Goal: Task Accomplishment & Management: Use online tool/utility

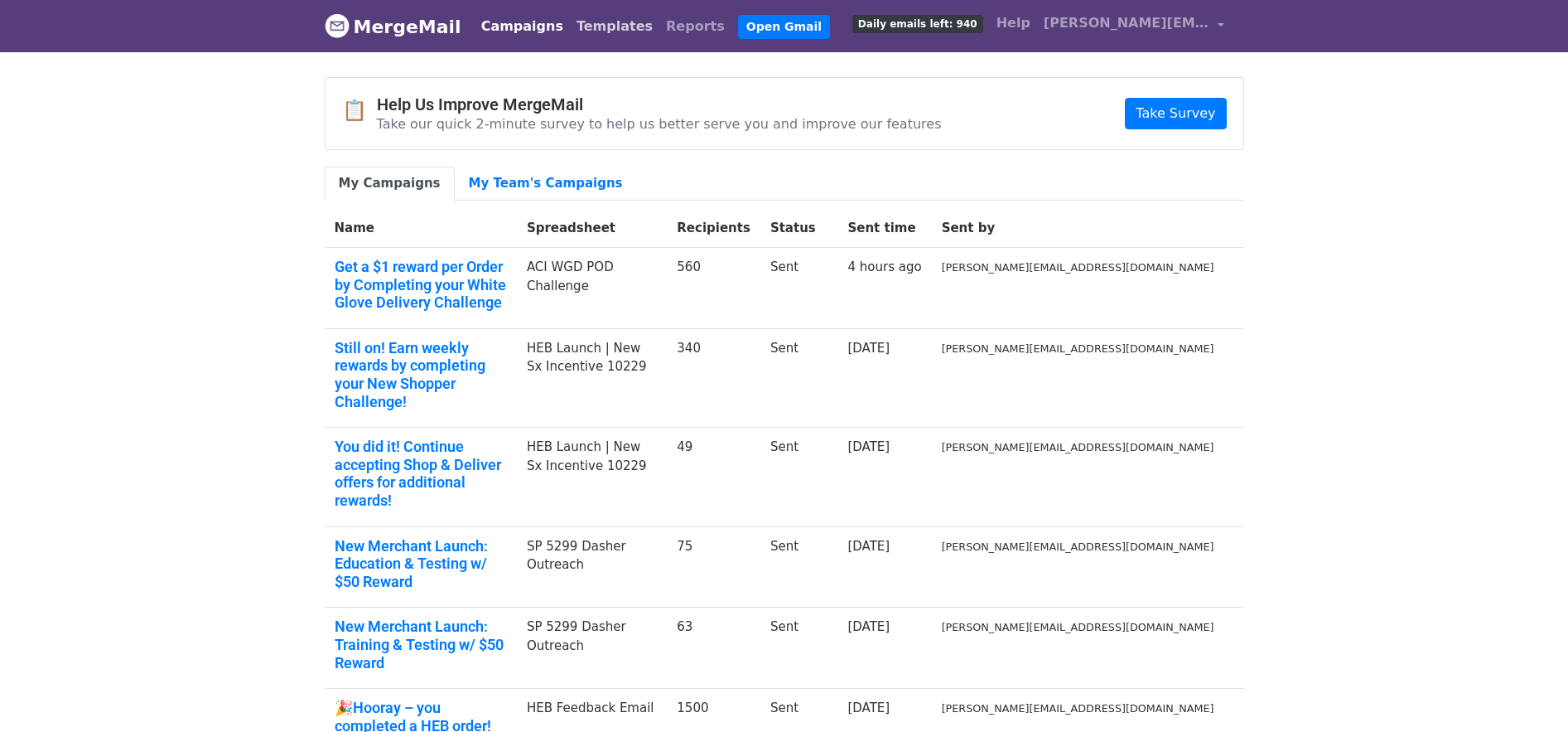
click at [573, 24] on link "Templates" at bounding box center [614, 26] width 90 height 33
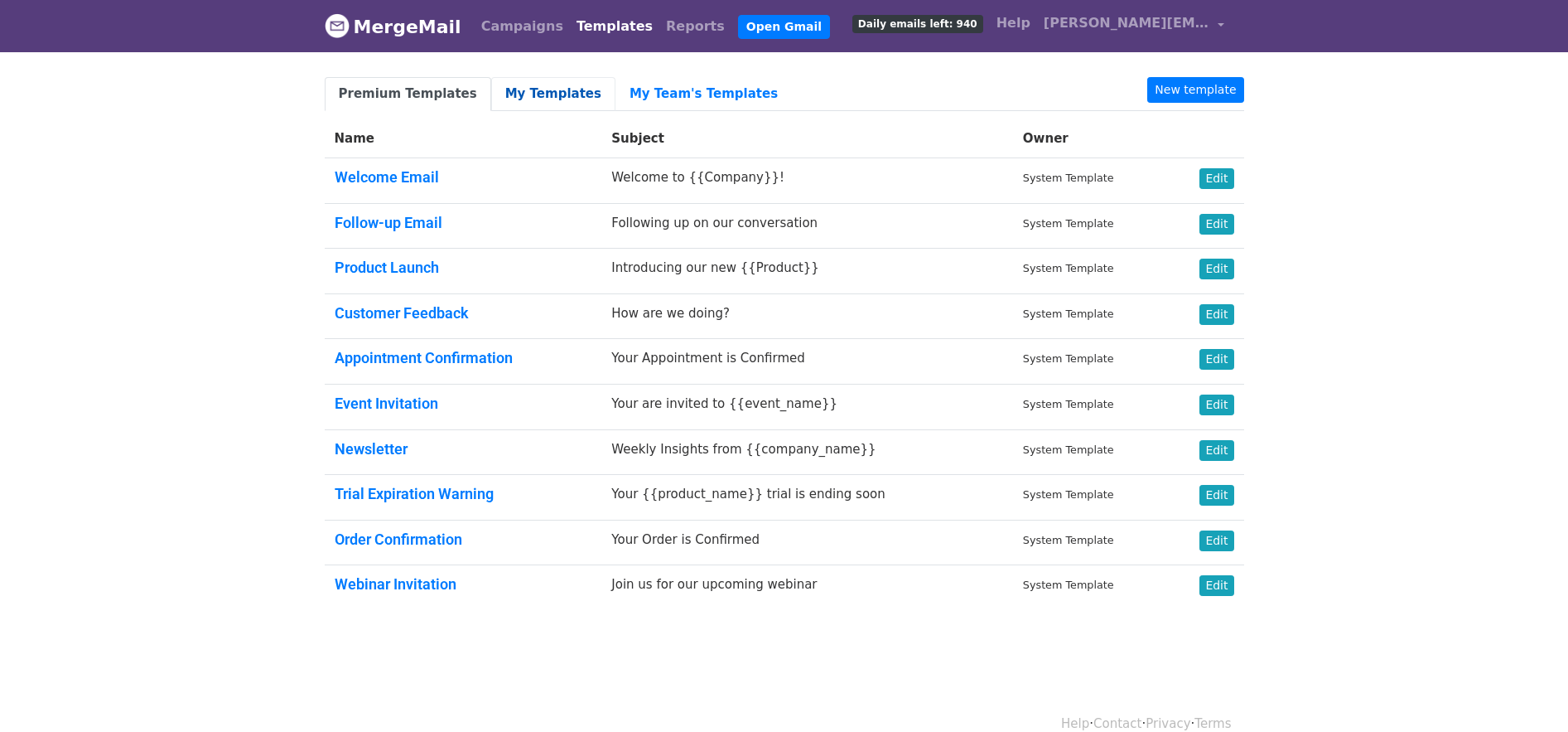
click at [538, 84] on link "My Templates" at bounding box center [553, 94] width 124 height 34
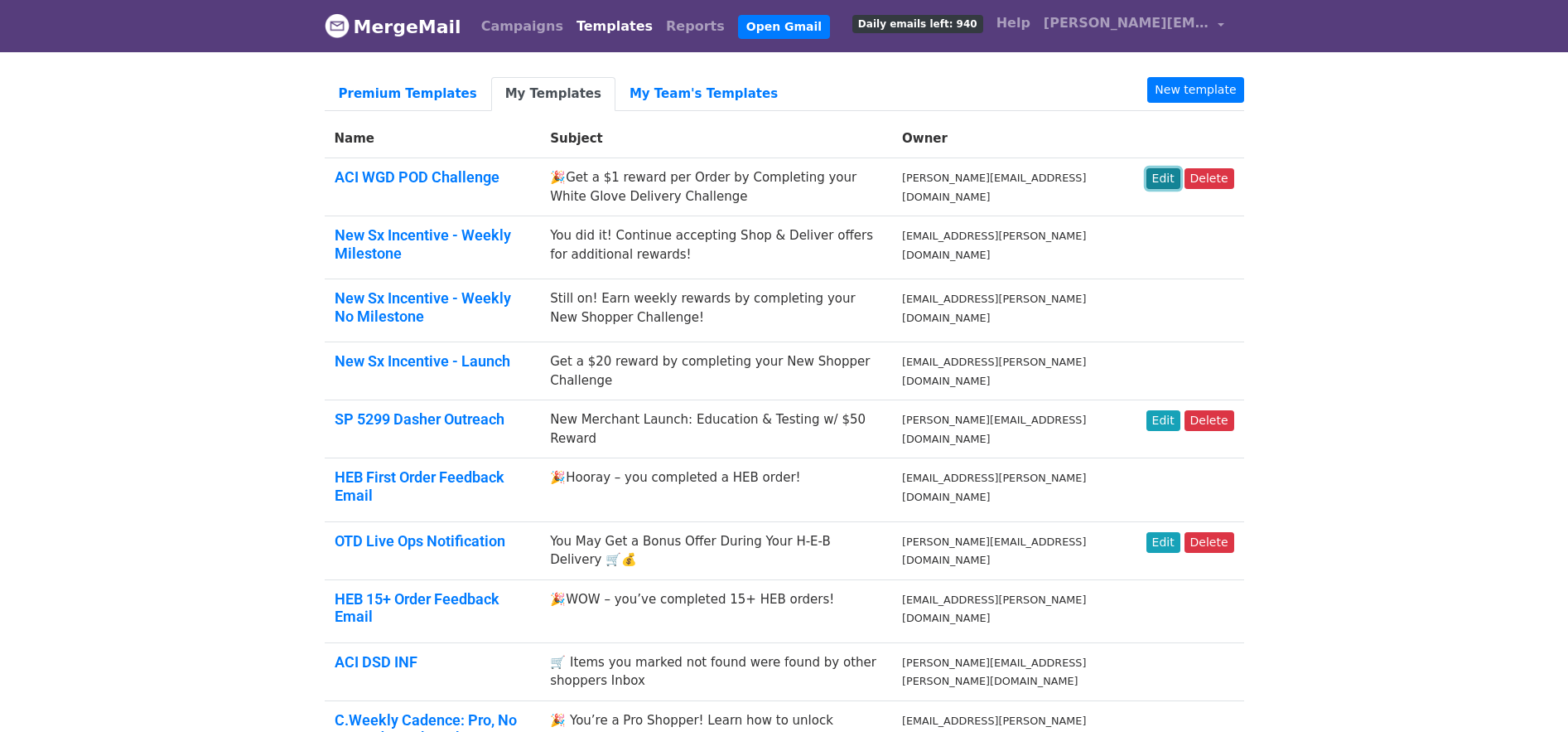
click at [1165, 179] on link "Edit" at bounding box center [1163, 178] width 34 height 21
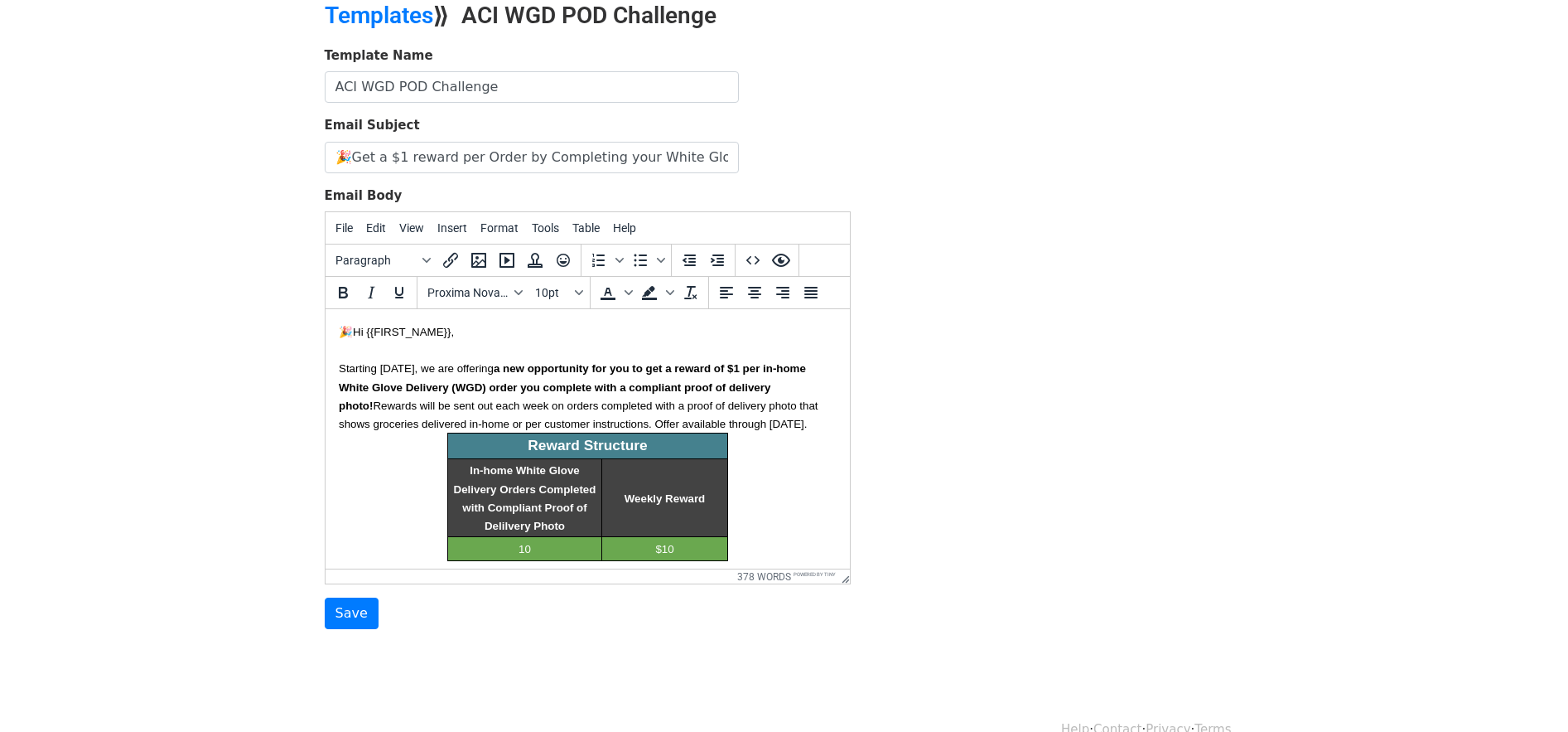
scroll to position [106, 0]
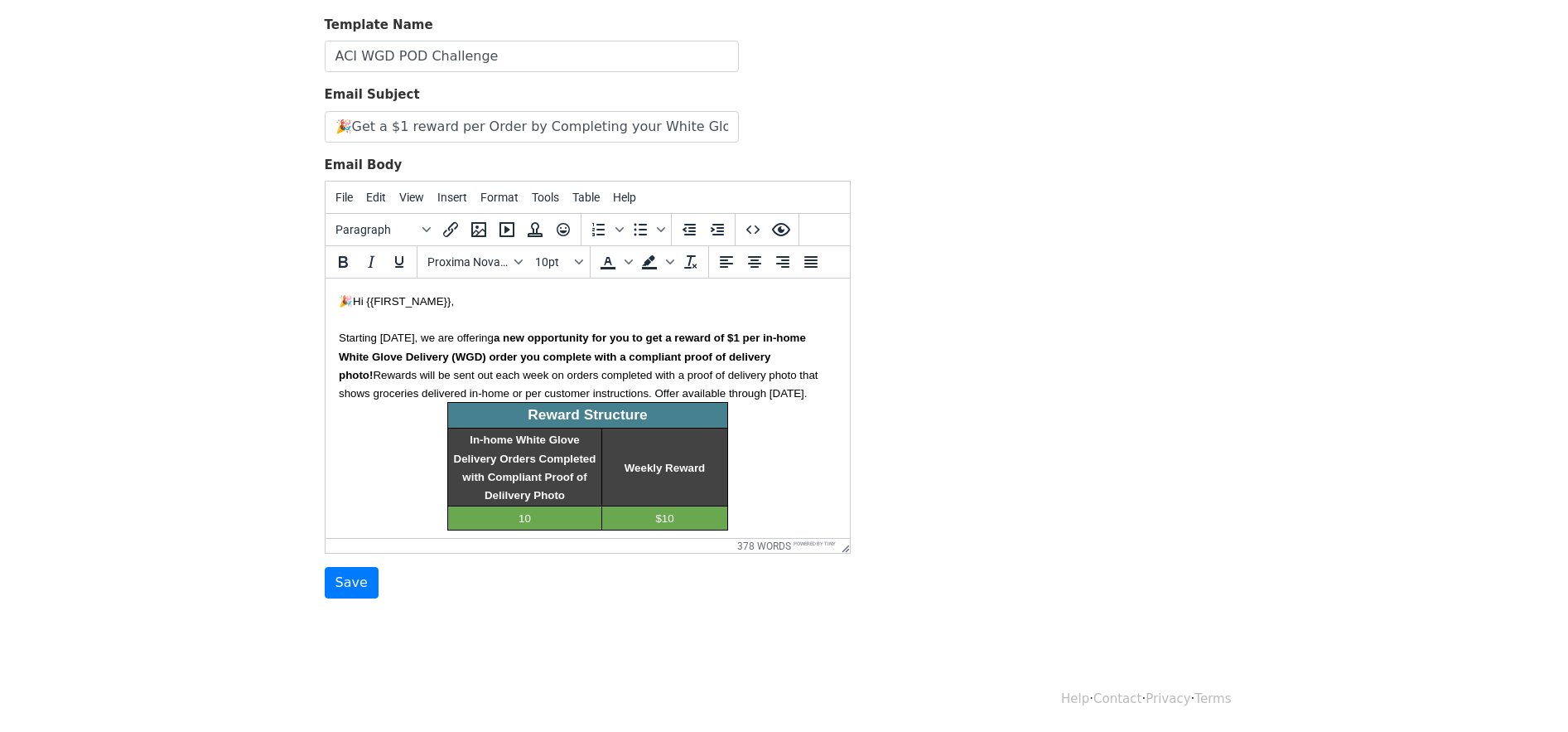
drag, startPoint x: 336, startPoint y: 338, endPoint x: 388, endPoint y: 365, distance: 58.6
drag, startPoint x: 337, startPoint y: 337, endPoint x: 498, endPoint y: 458, distance: 201.4
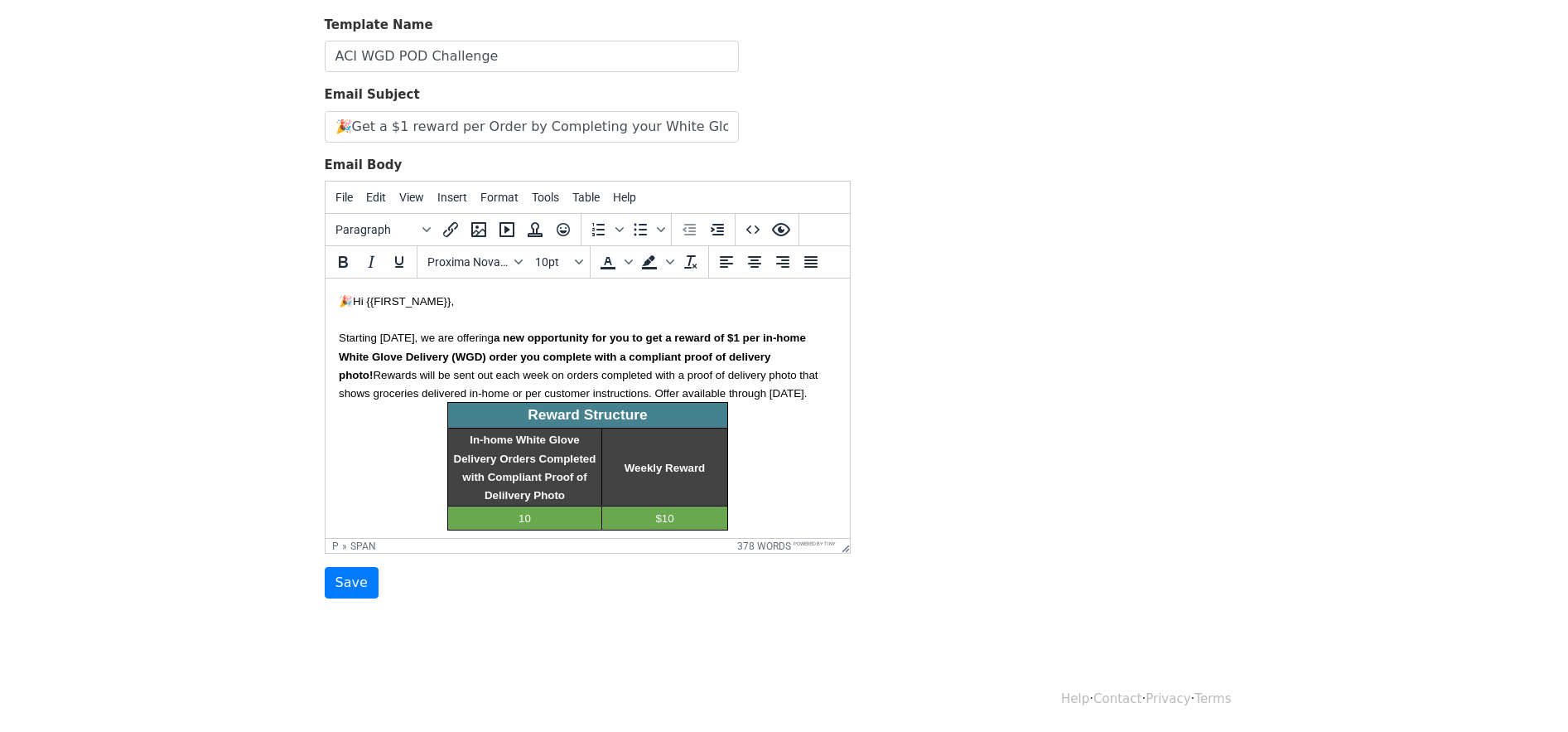
click at [366, 366] on p "Starting today, we are offering a new opportunity for you to get a reward of $1…" at bounding box center [586, 365] width 498 height 73
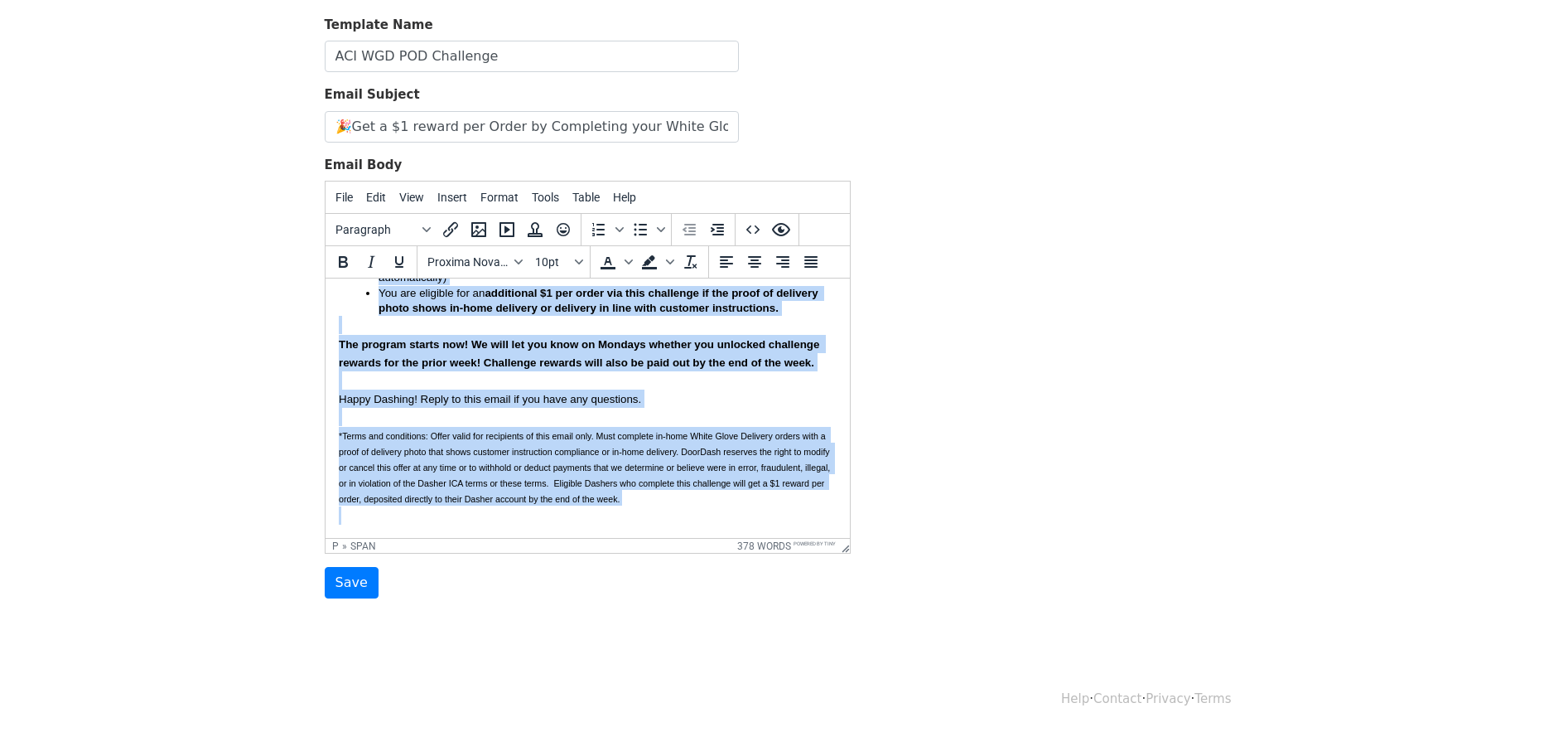
drag, startPoint x: 341, startPoint y: 339, endPoint x: 632, endPoint y: 565, distance: 368.5
click at [632, 538] on html "🎉Hi {{FIRST_NAME}}, Starting today, we are offering a new opportunity for you t…" at bounding box center [586, 36] width 525 height 1004
paste body
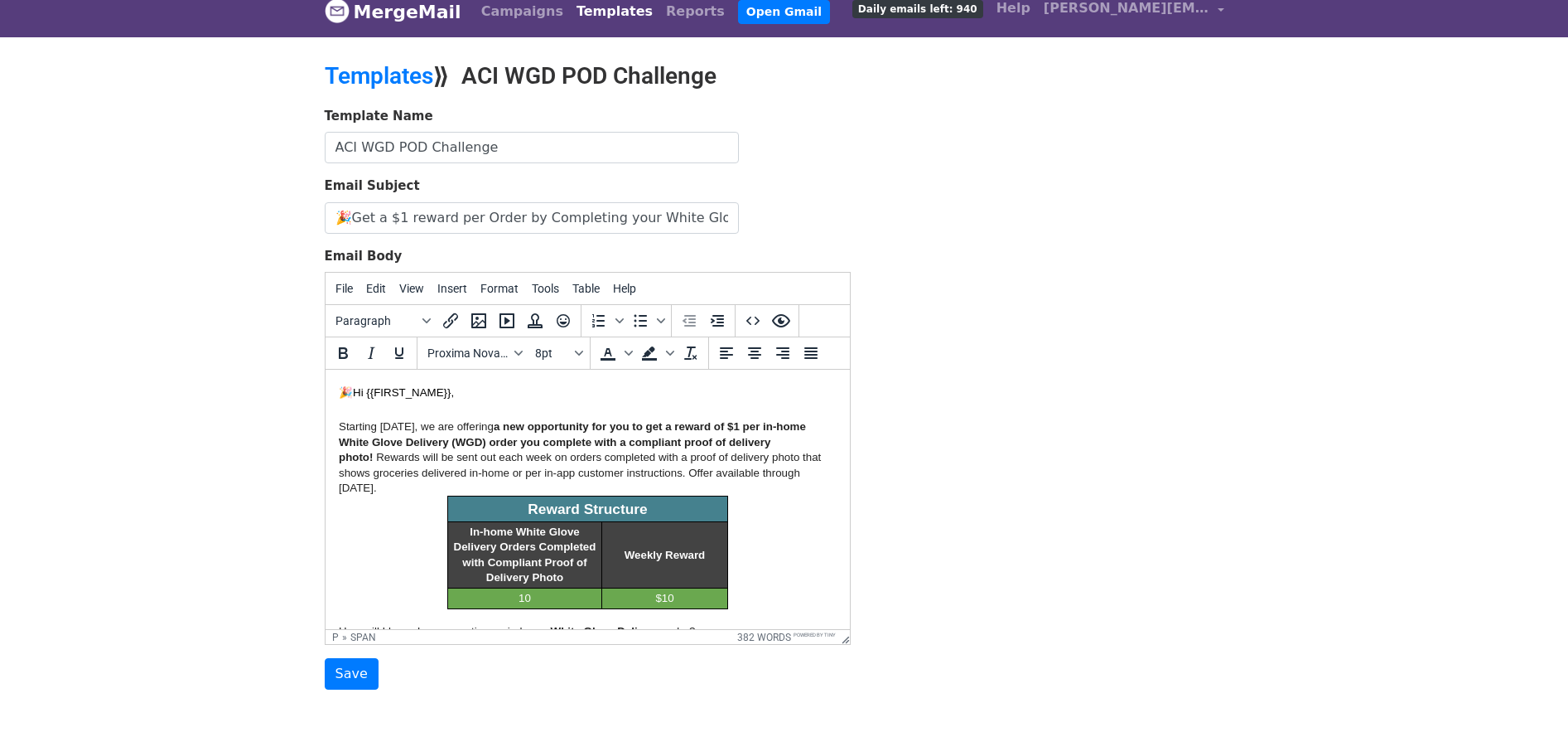
scroll to position [8, 0]
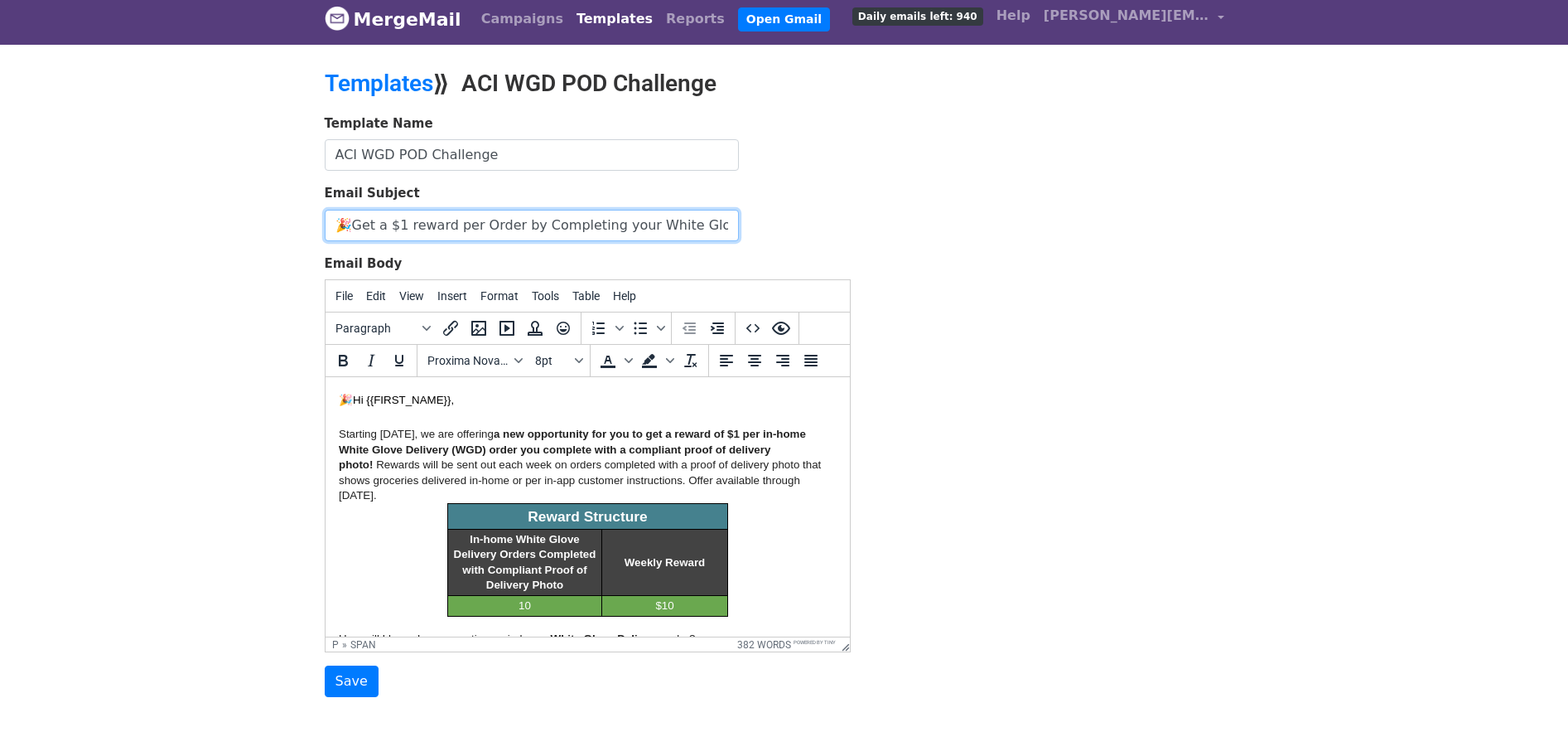
click at [592, 230] on input "🎉Get a $1 reward per Order by Completing your White Glove Delivery Challenge" at bounding box center [532, 225] width 414 height 31
click at [355, 678] on input "Save" at bounding box center [352, 681] width 54 height 31
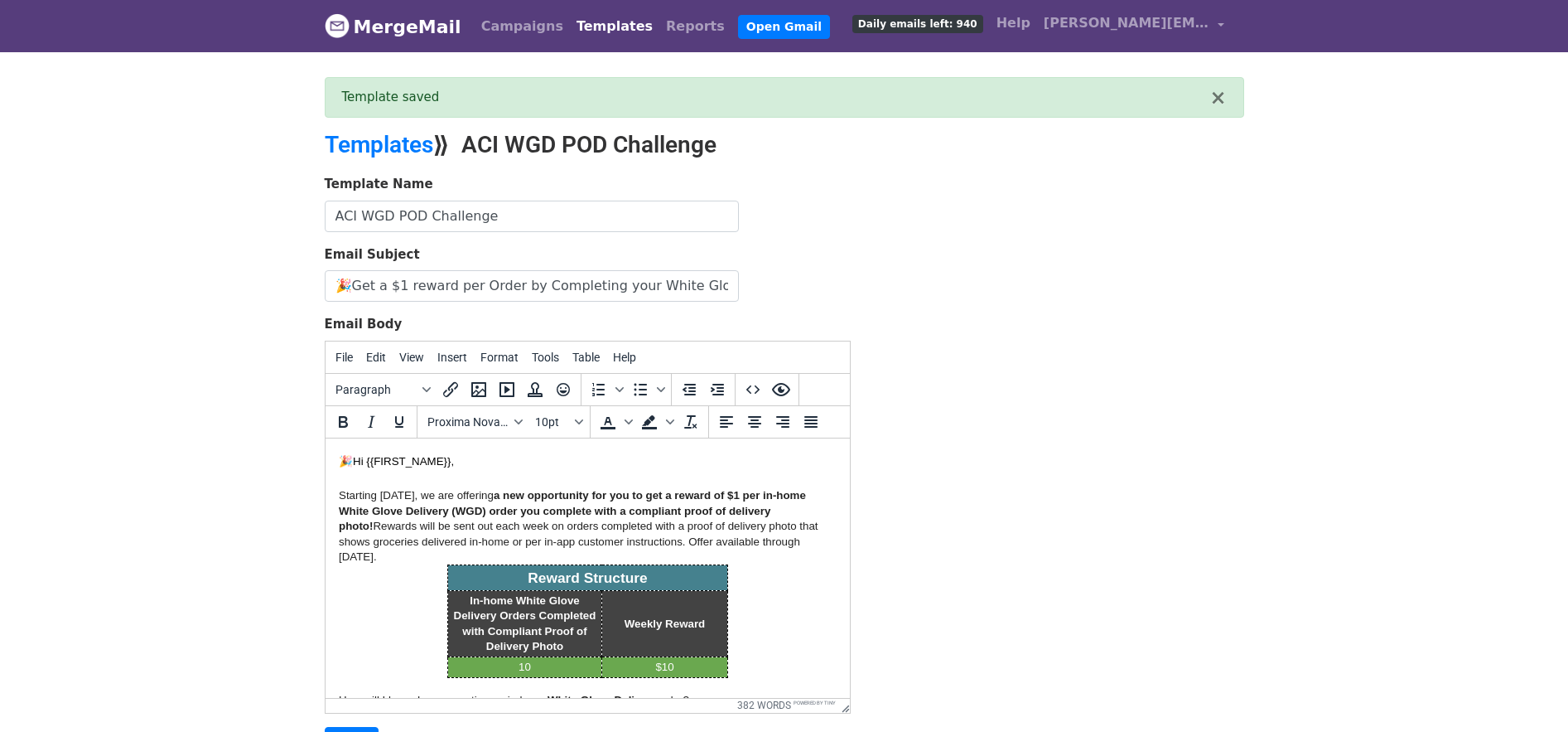
click at [586, 28] on link "Templates" at bounding box center [614, 26] width 90 height 33
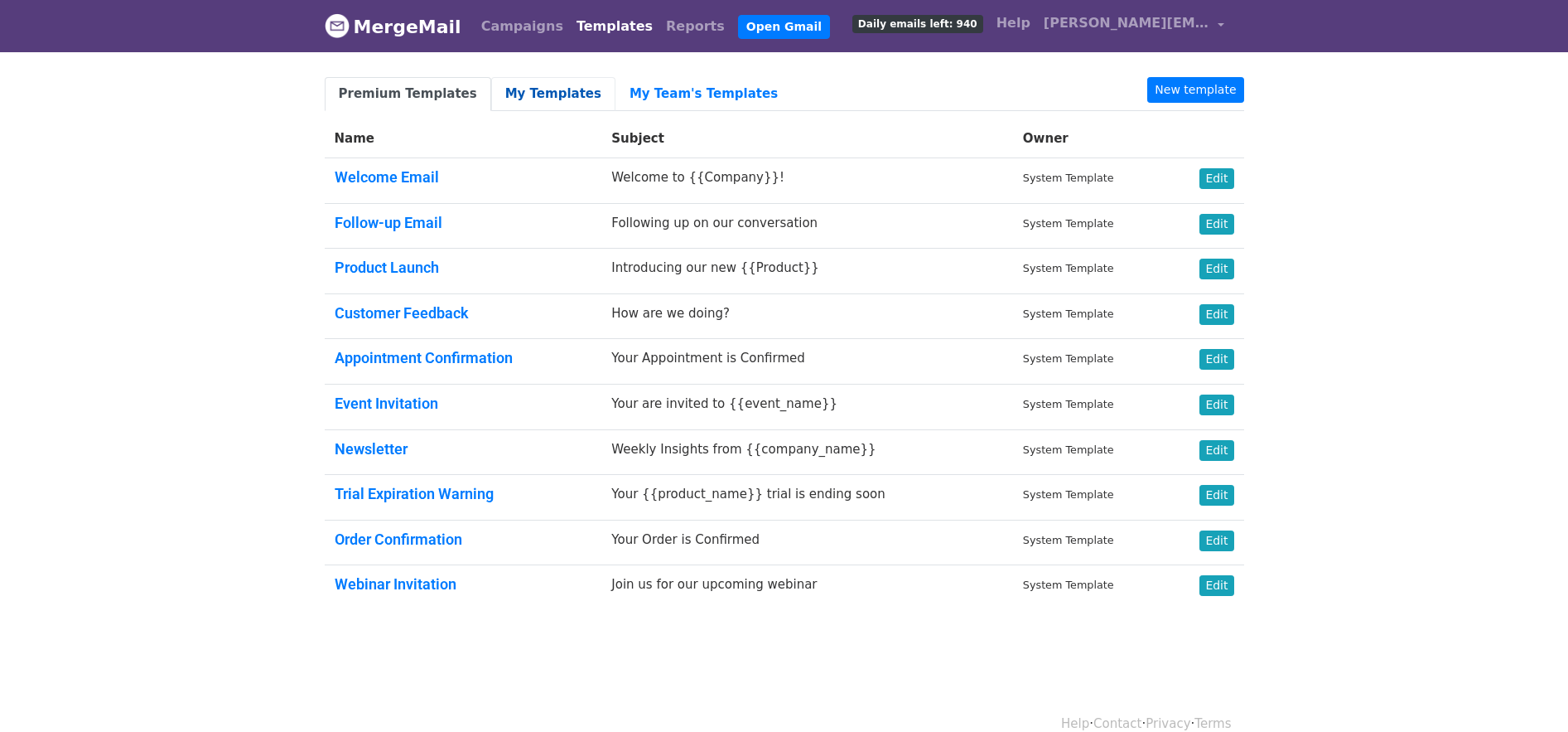
click at [536, 85] on link "My Templates" at bounding box center [553, 94] width 124 height 34
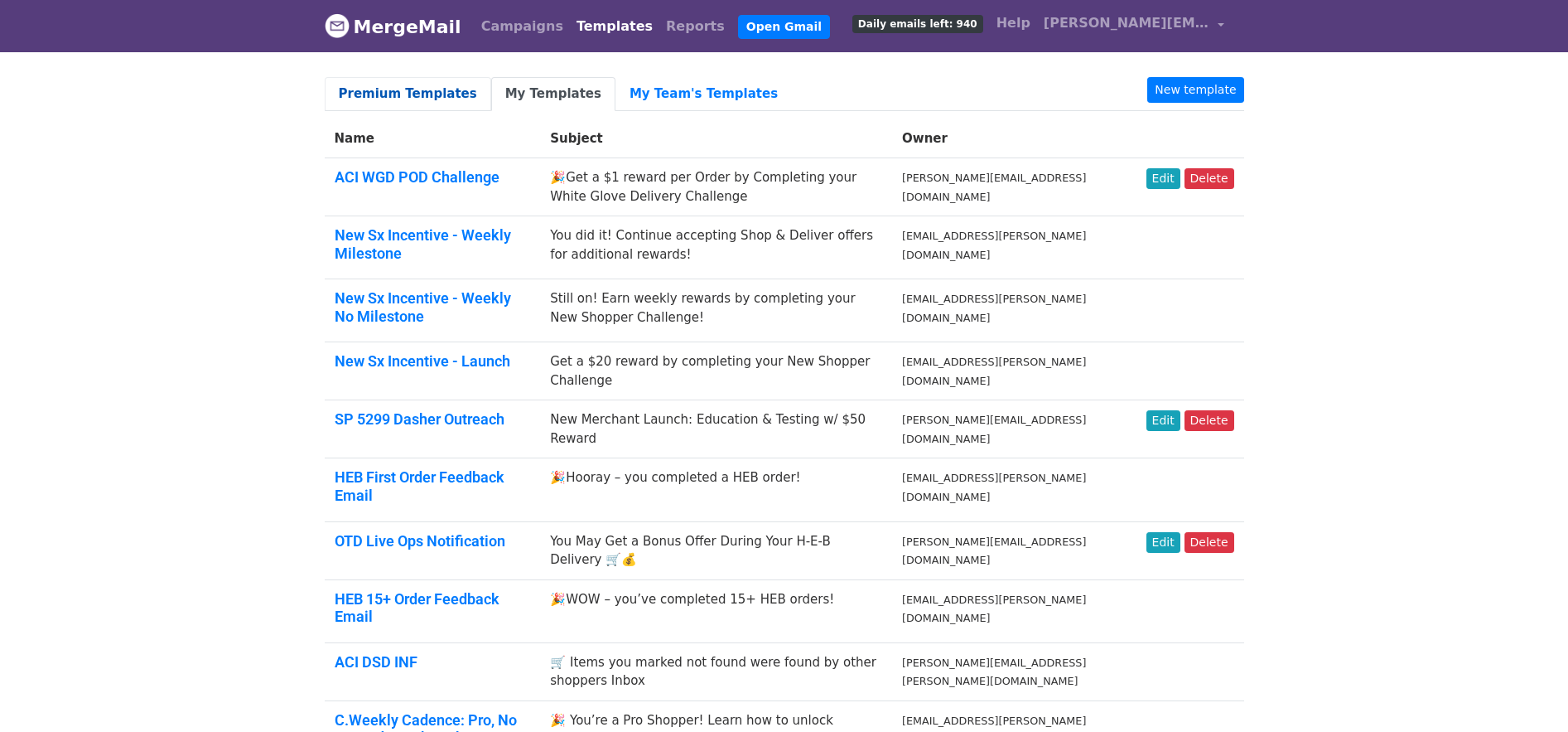
click at [415, 92] on link "Premium Templates" at bounding box center [407, 94] width 166 height 34
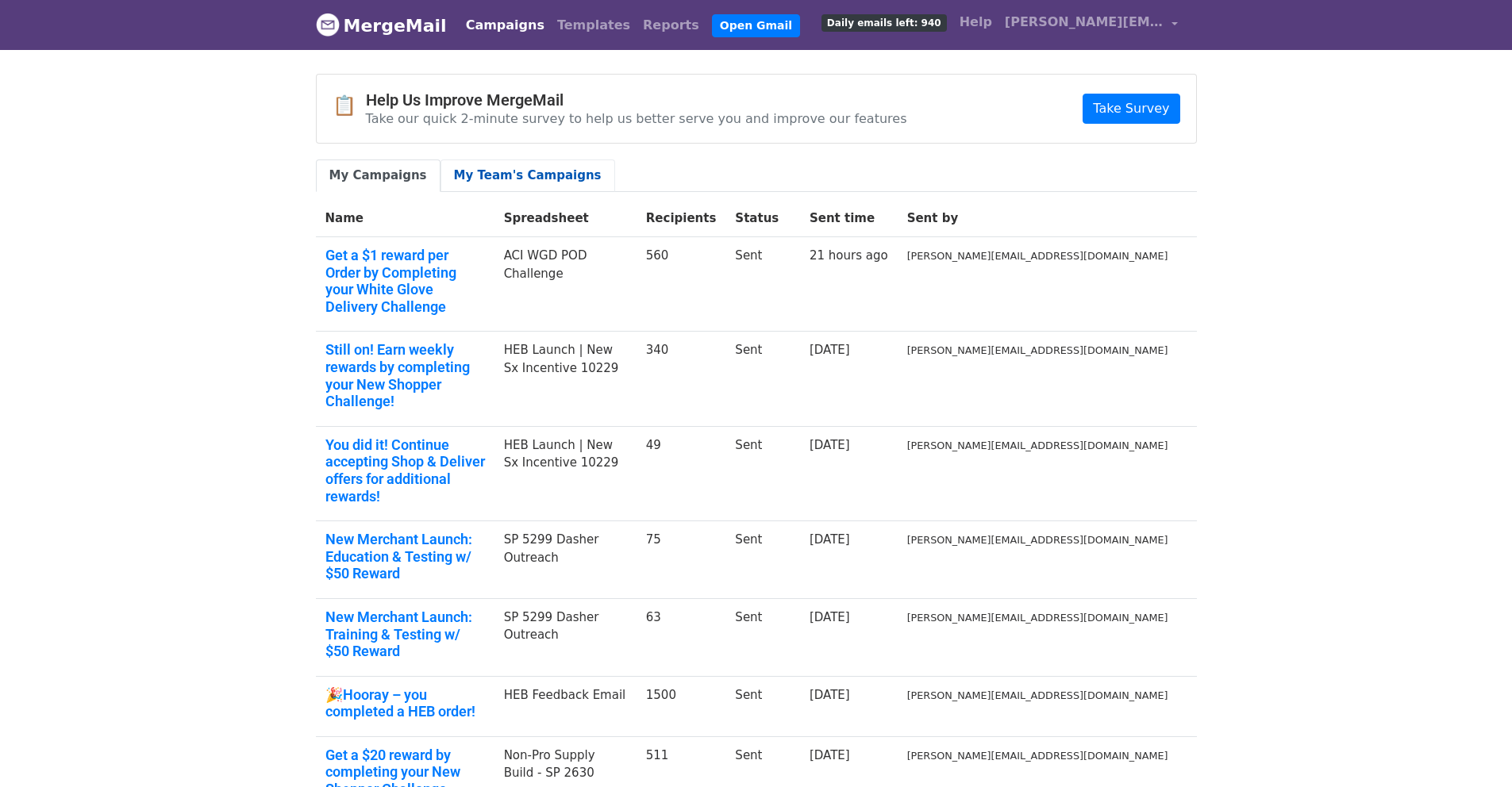
click at [528, 168] on link "My Team's Campaigns" at bounding box center [527, 175] width 174 height 33
click at [511, 178] on link "My Team's Campaigns" at bounding box center [527, 175] width 174 height 33
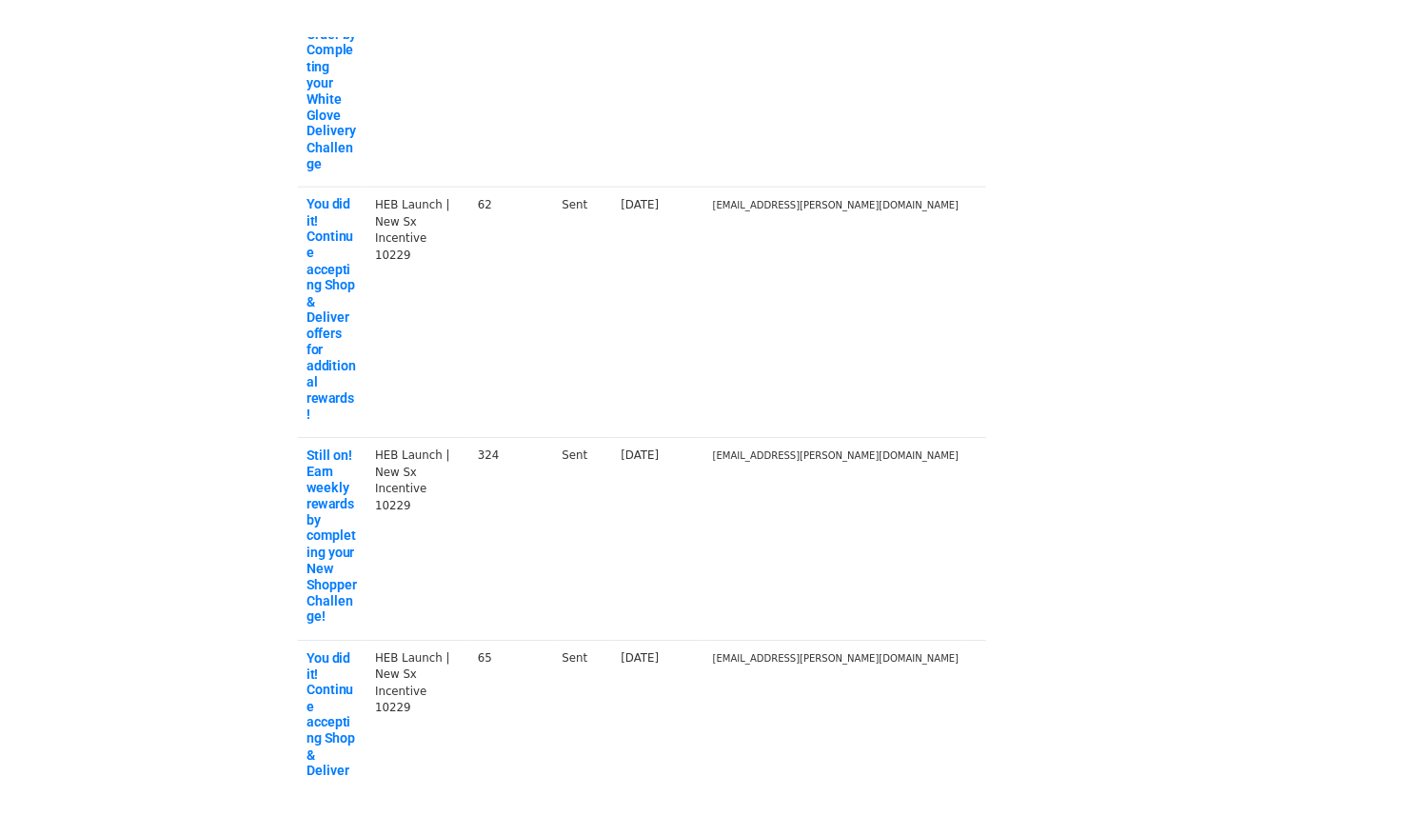
scroll to position [14, 0]
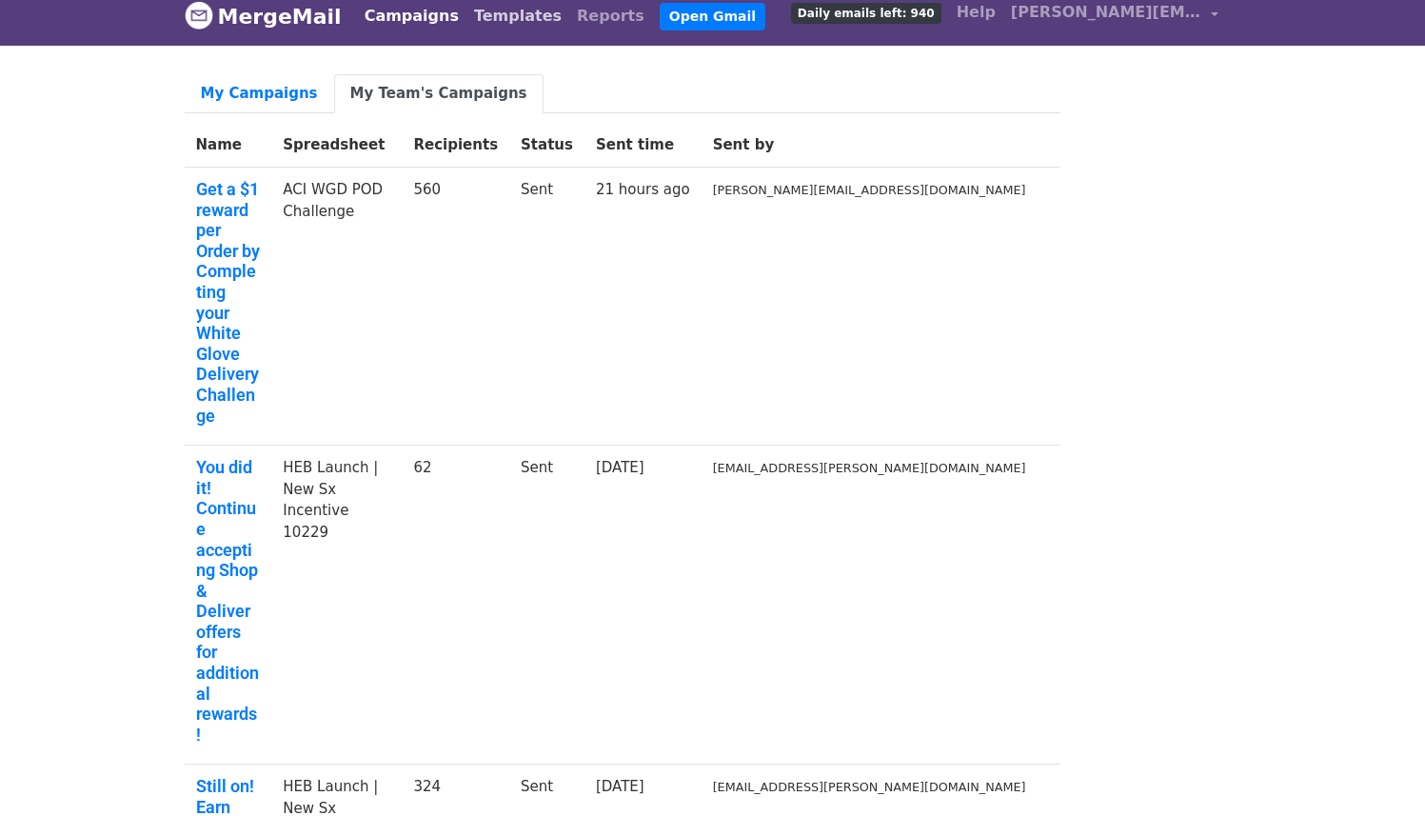
click at [482, 25] on link "Templates" at bounding box center [518, 16] width 103 height 38
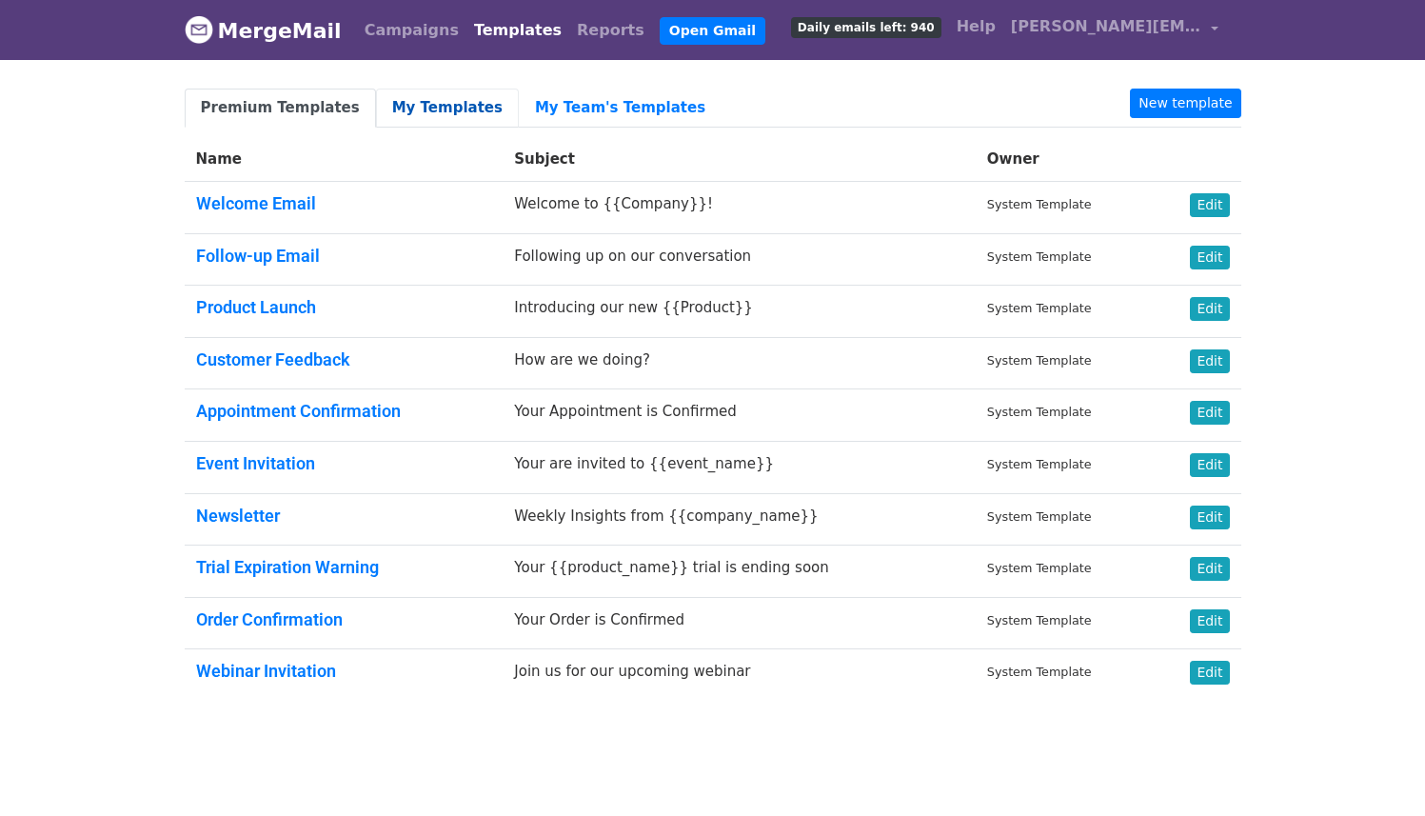
click at [435, 117] on link "My Templates" at bounding box center [447, 108] width 143 height 39
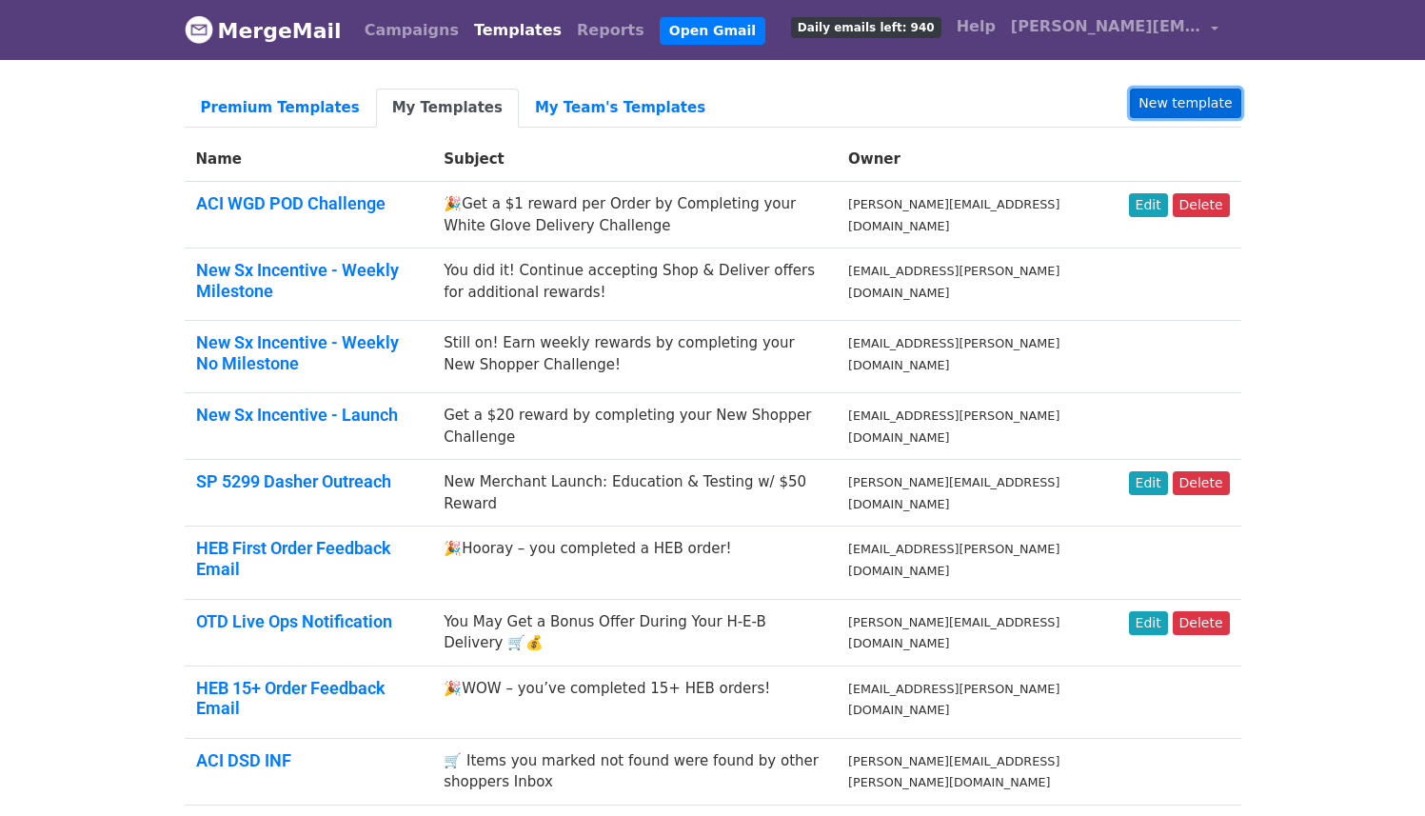
click at [1173, 97] on link "New template" at bounding box center [1185, 104] width 110 height 30
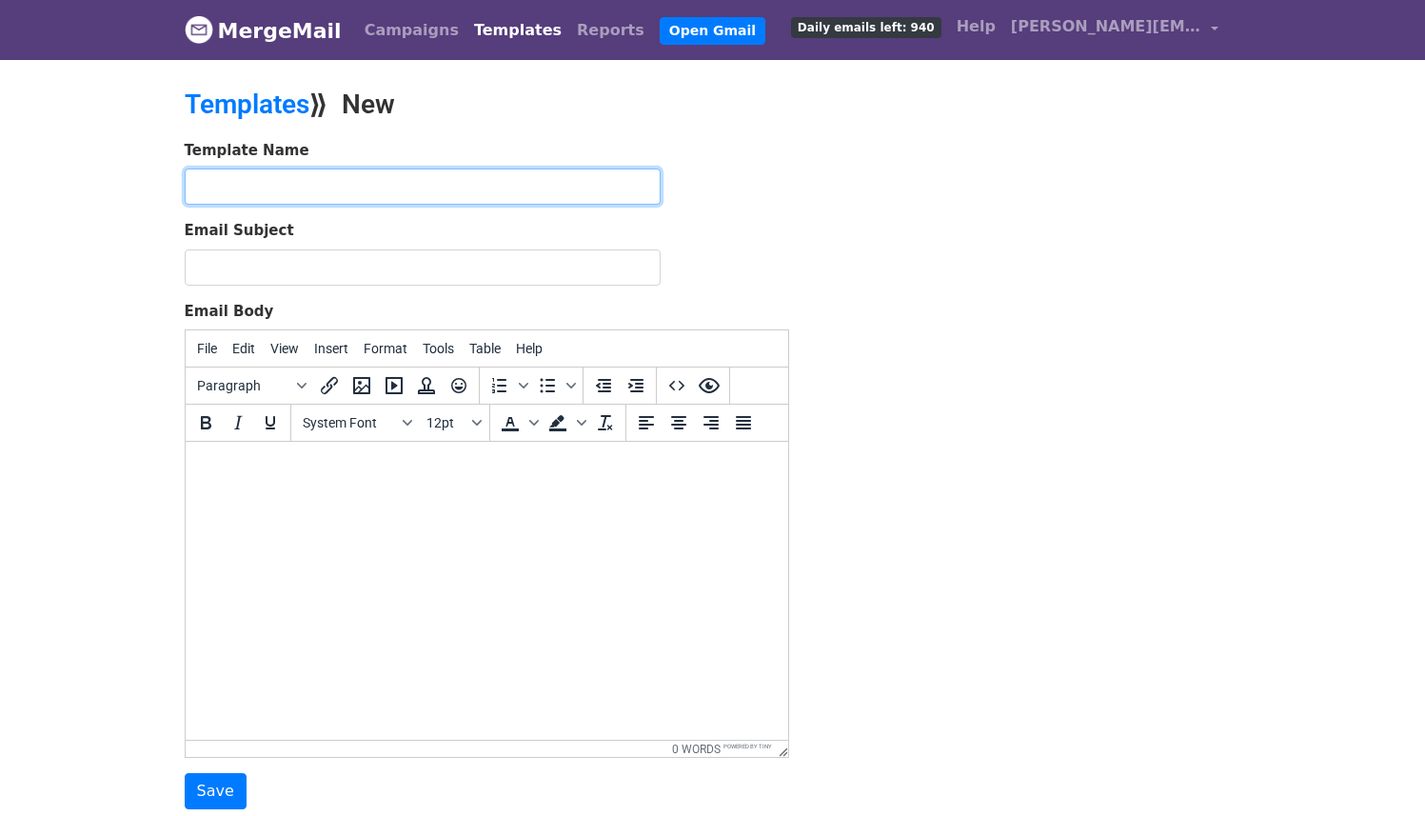
click at [549, 189] on input "text" at bounding box center [423, 187] width 476 height 36
type input "ACI WGD POD Challenge - Weekly Reward"
click at [491, 25] on link "Templates" at bounding box center [518, 30] width 103 height 38
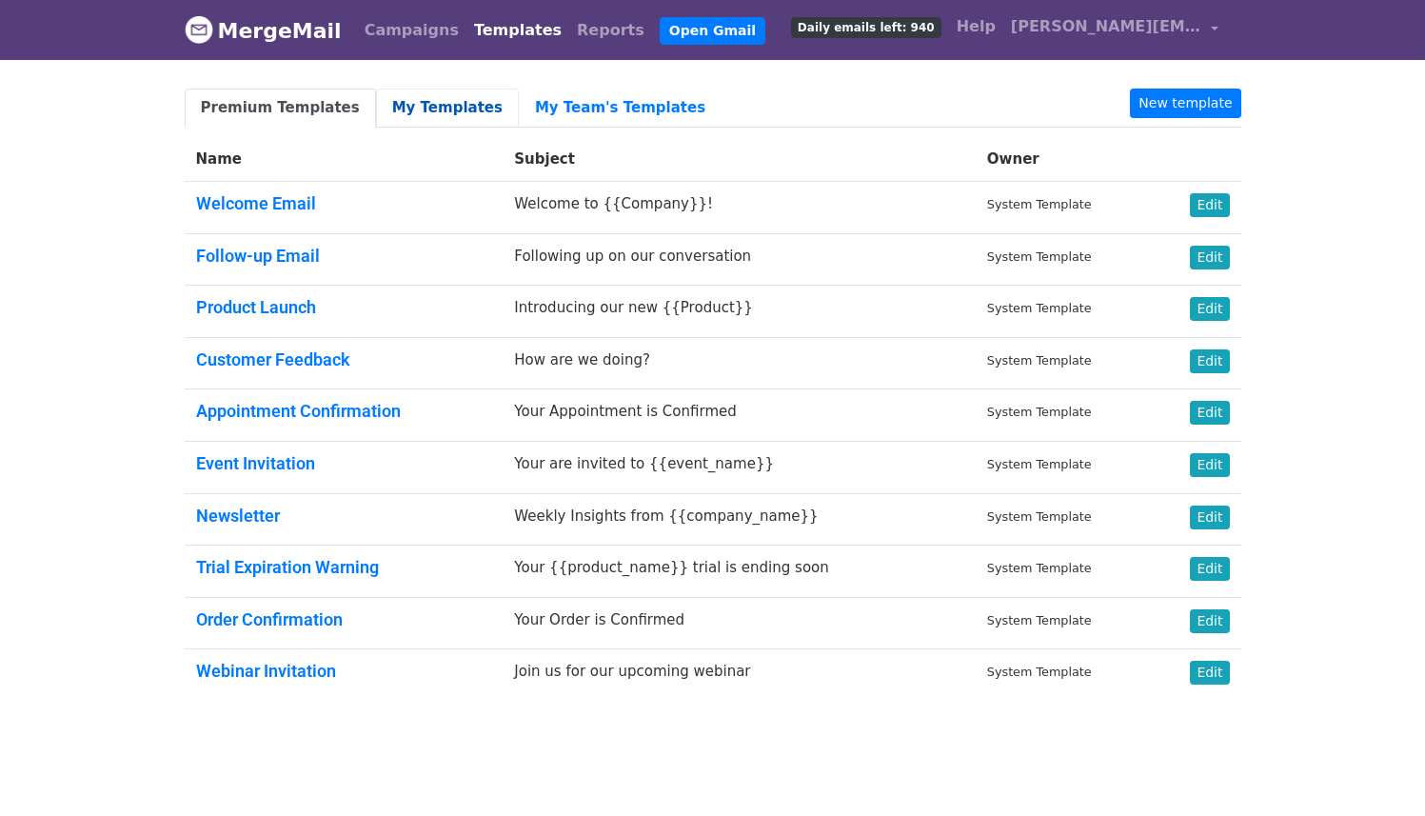
click at [451, 113] on link "My Templates" at bounding box center [447, 108] width 143 height 39
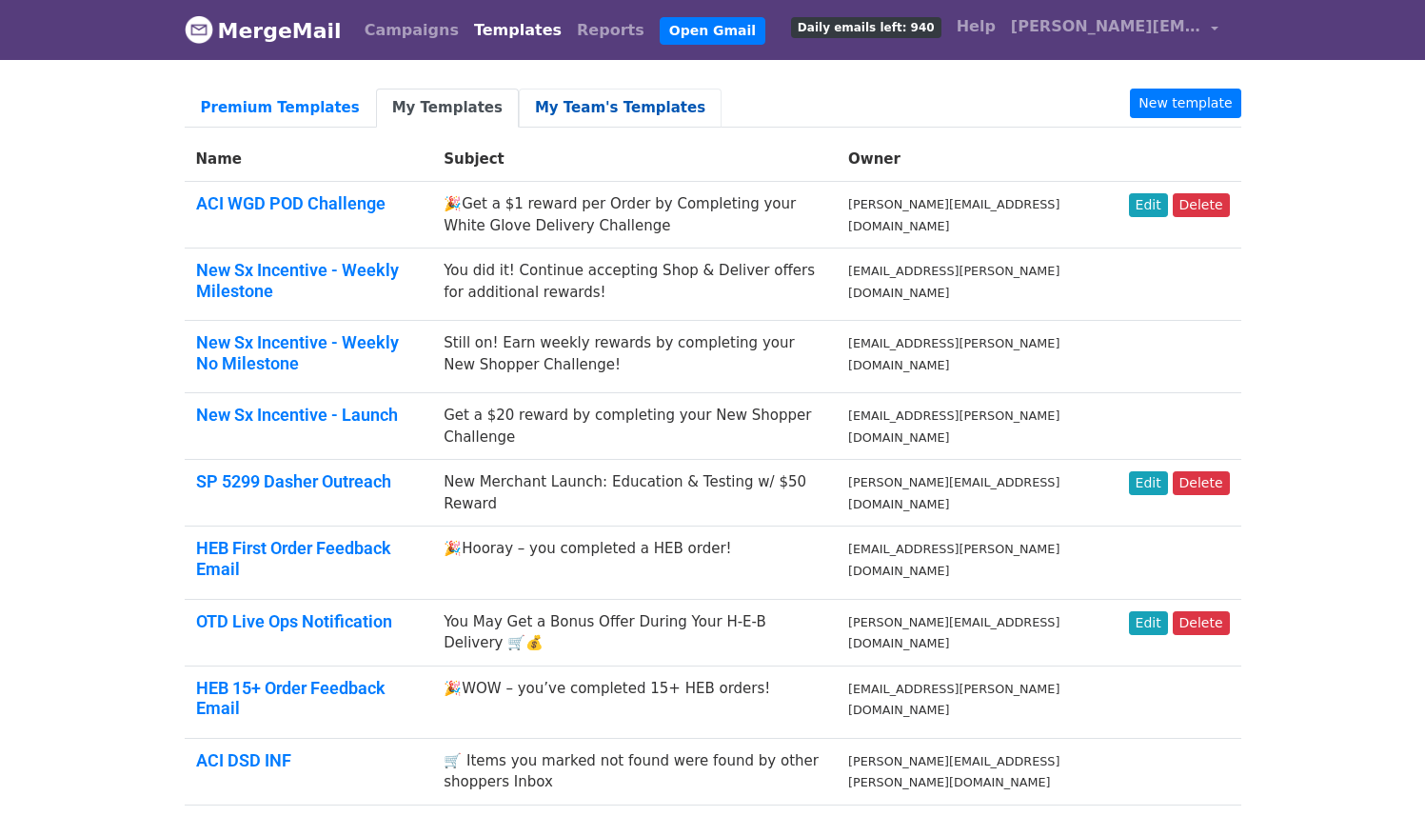
click at [553, 107] on link "My Team's Templates" at bounding box center [620, 108] width 203 height 39
click at [447, 108] on link "My Templates" at bounding box center [447, 108] width 143 height 39
click at [1166, 109] on link "New template" at bounding box center [1185, 104] width 110 height 30
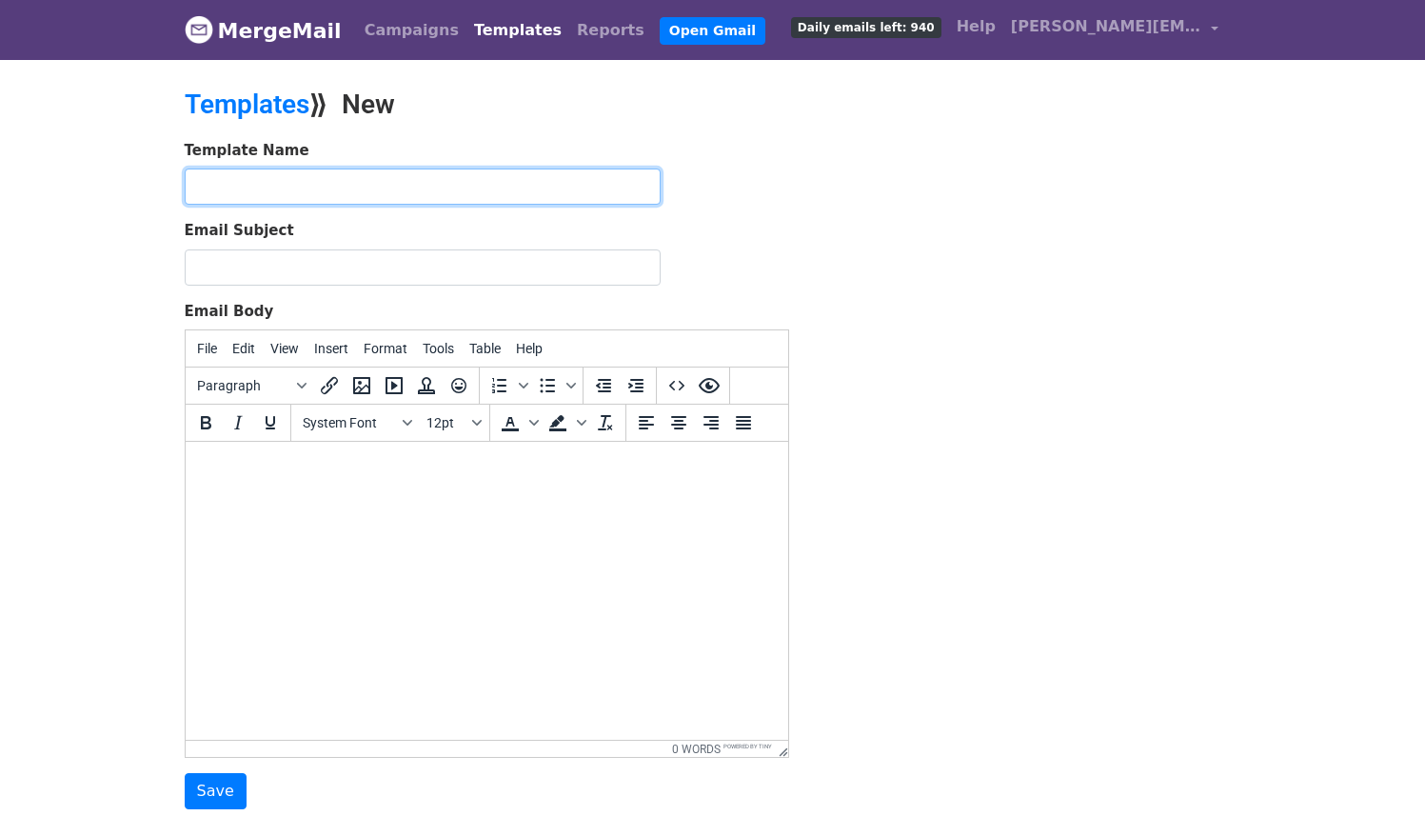
click at [365, 175] on input "text" at bounding box center [423, 187] width 476 height 36
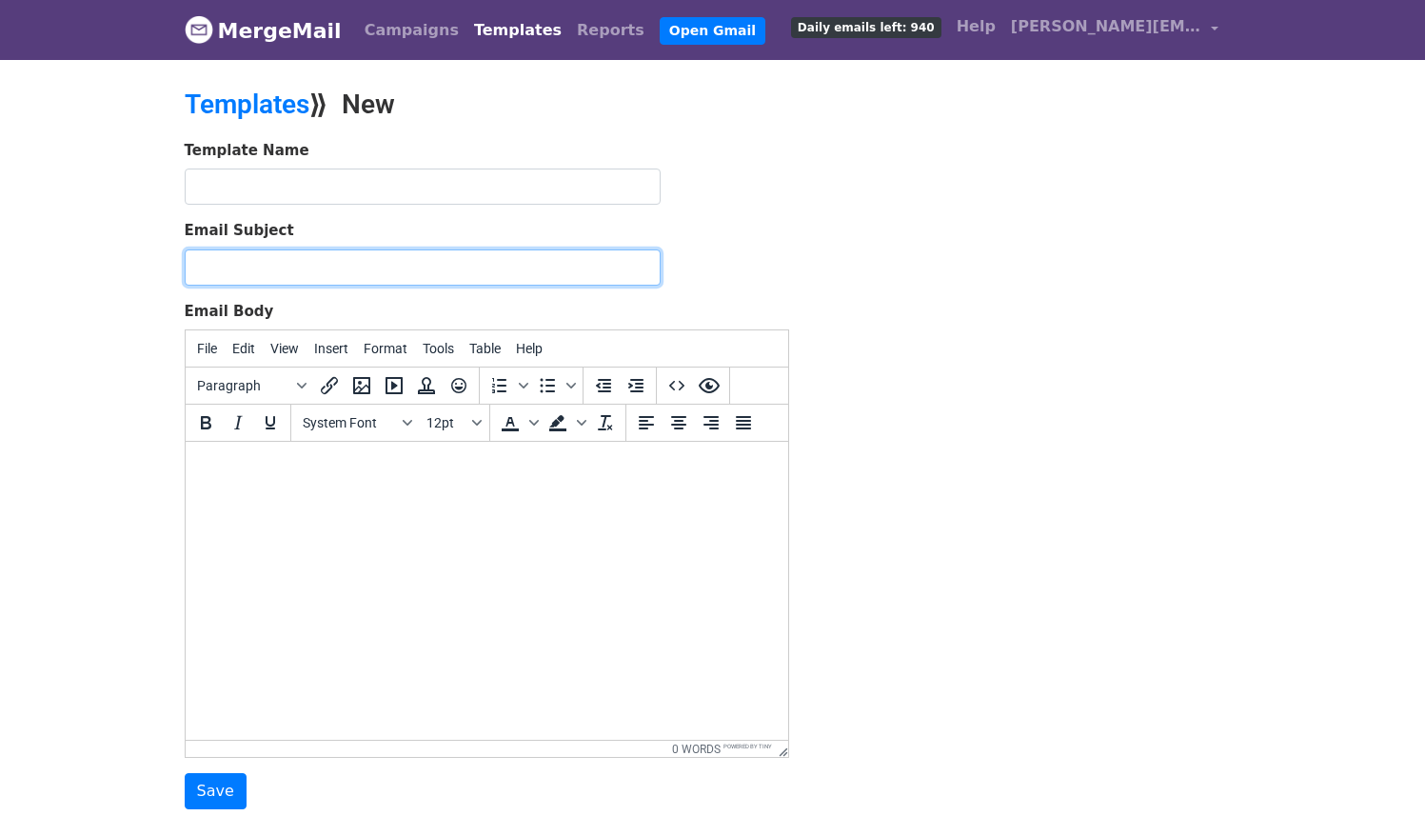
click at [257, 260] on input "Email Subject" at bounding box center [423, 267] width 476 height 36
paste input "You did it! Continue accepting White Glove Delivery orders for additional rewar…"
type input "You did it! Continue accepting White Glove Delivery orders for additional rewar…"
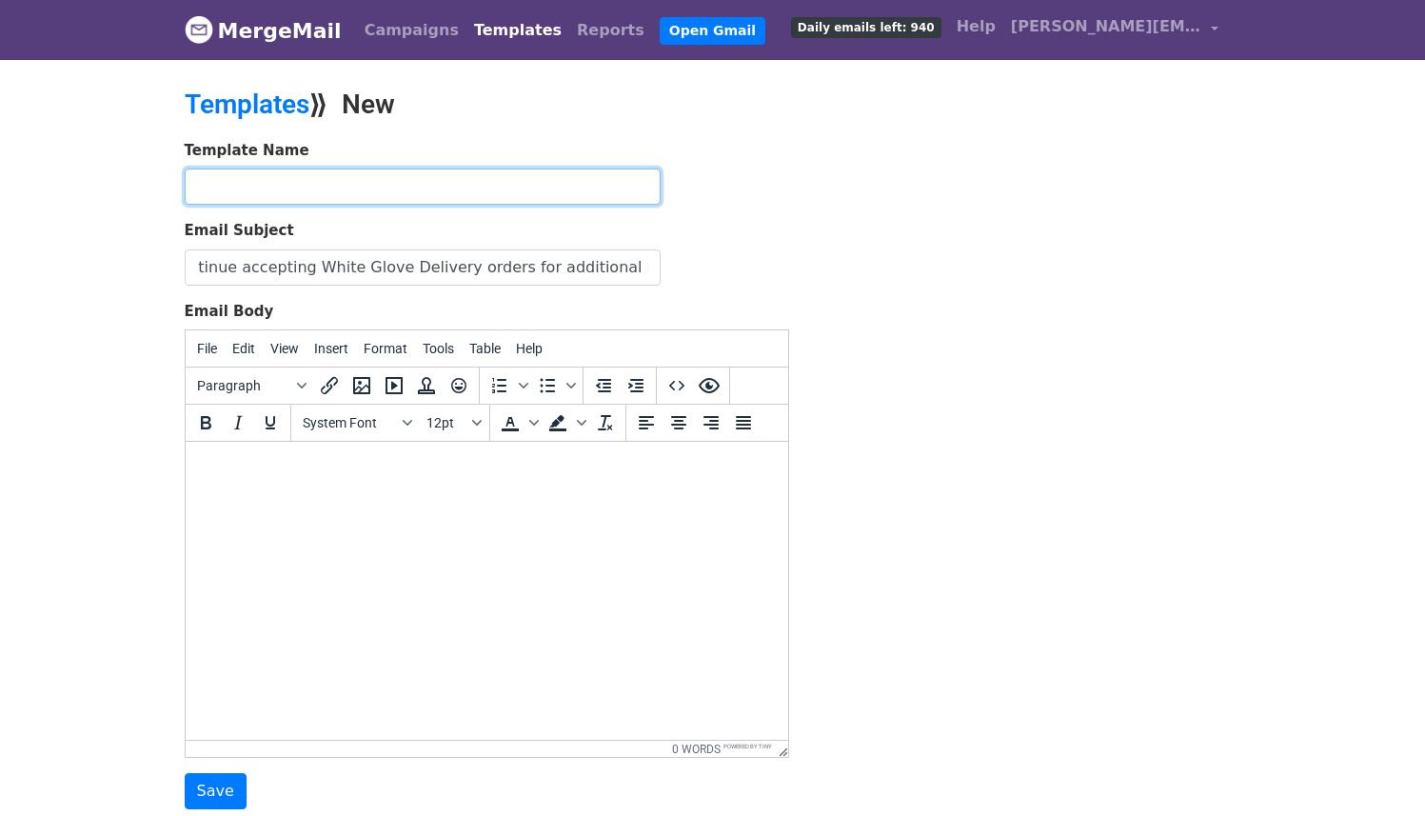
click at [285, 172] on input "text" at bounding box center [423, 187] width 476 height 36
type input "ACI WGD POD Challenge - Weekly Reward"
click at [926, 184] on div "Template Name ACI WGD POD Challenge - Weekly Reward Email Subject You did it! C…" at bounding box center [712, 475] width 1085 height 670
click at [328, 477] on body at bounding box center [486, 467] width 572 height 21
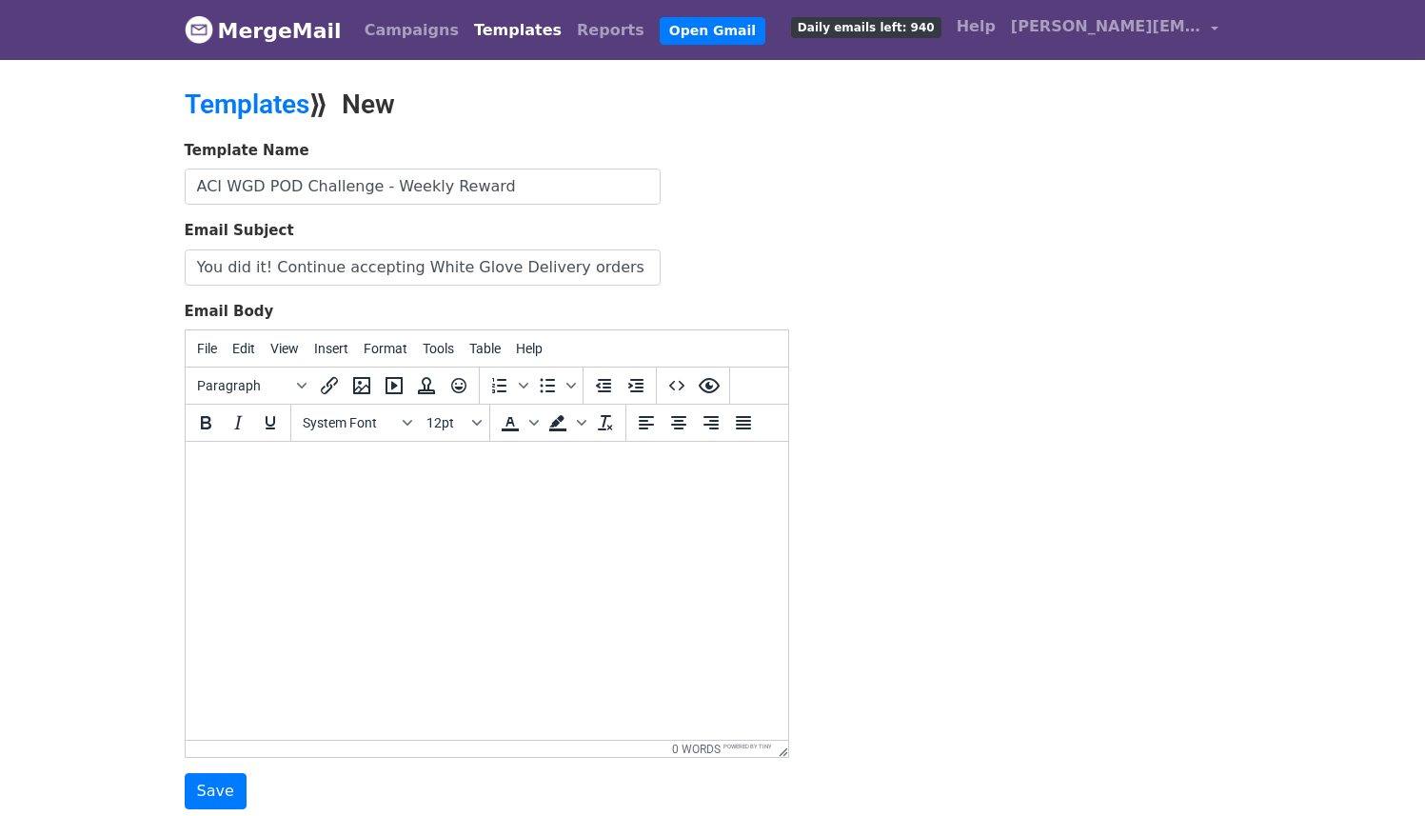
paste body
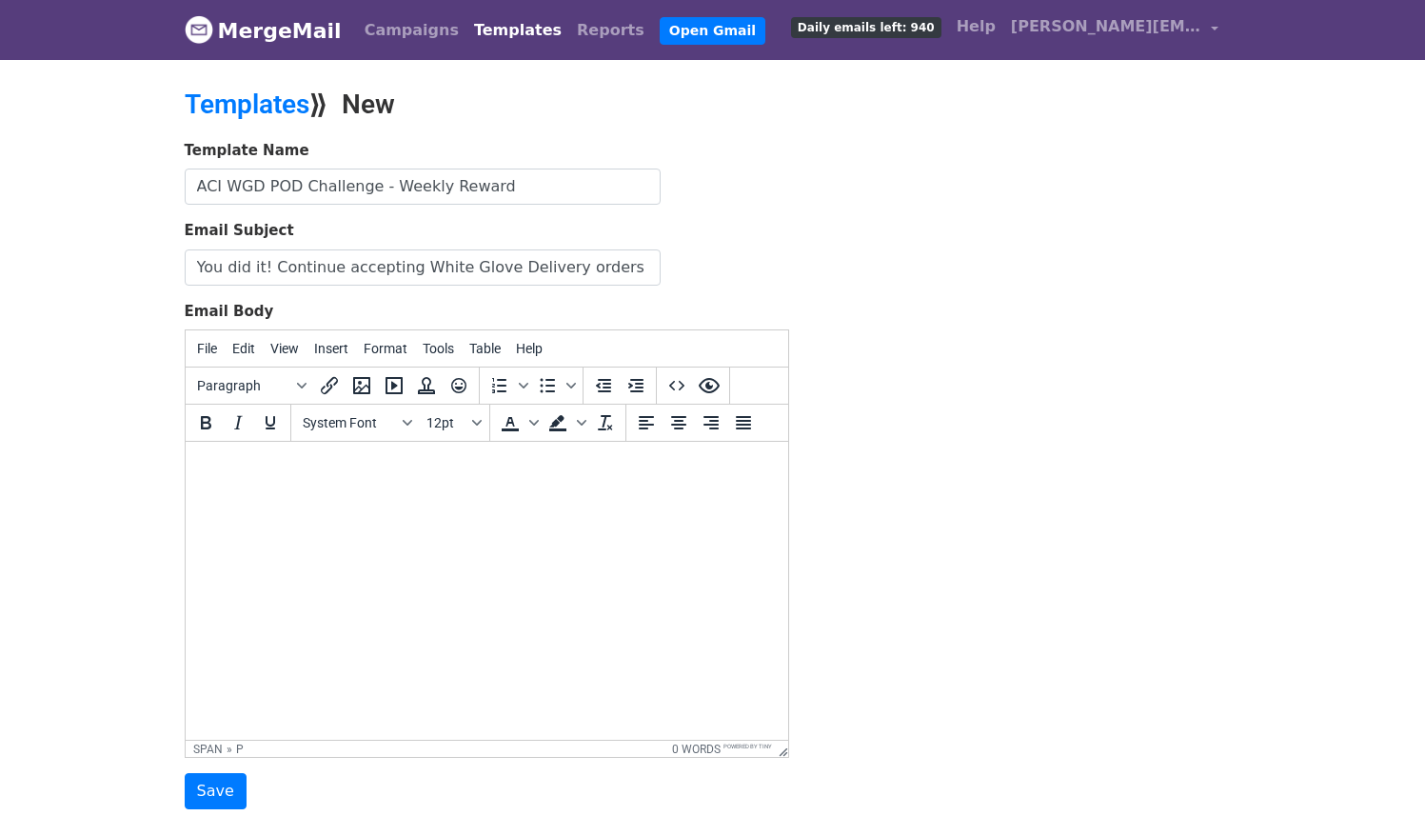
click at [357, 493] on html at bounding box center [486, 467] width 603 height 51
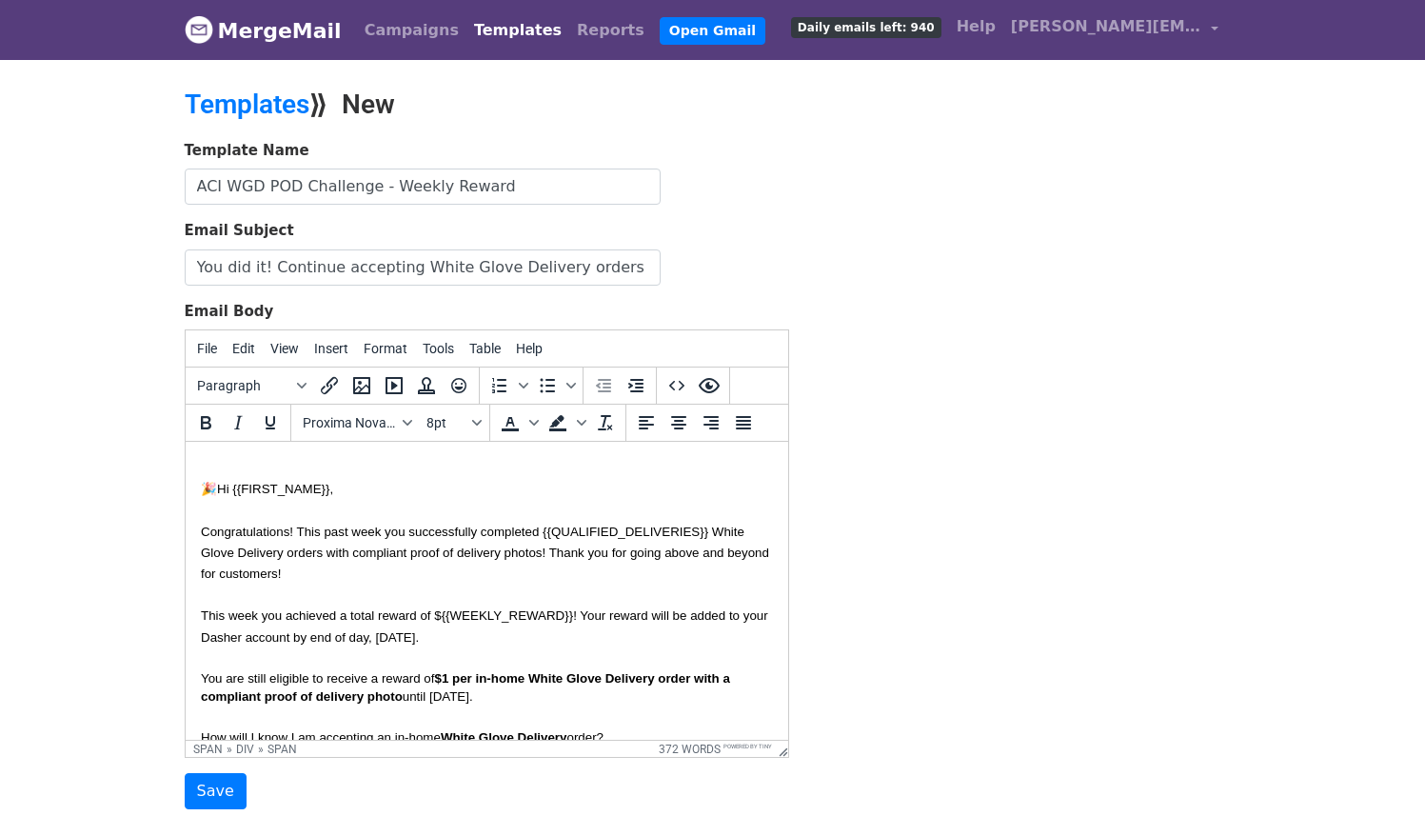
drag, startPoint x: 361, startPoint y: 500, endPoint x: 478, endPoint y: 510, distance: 117.6
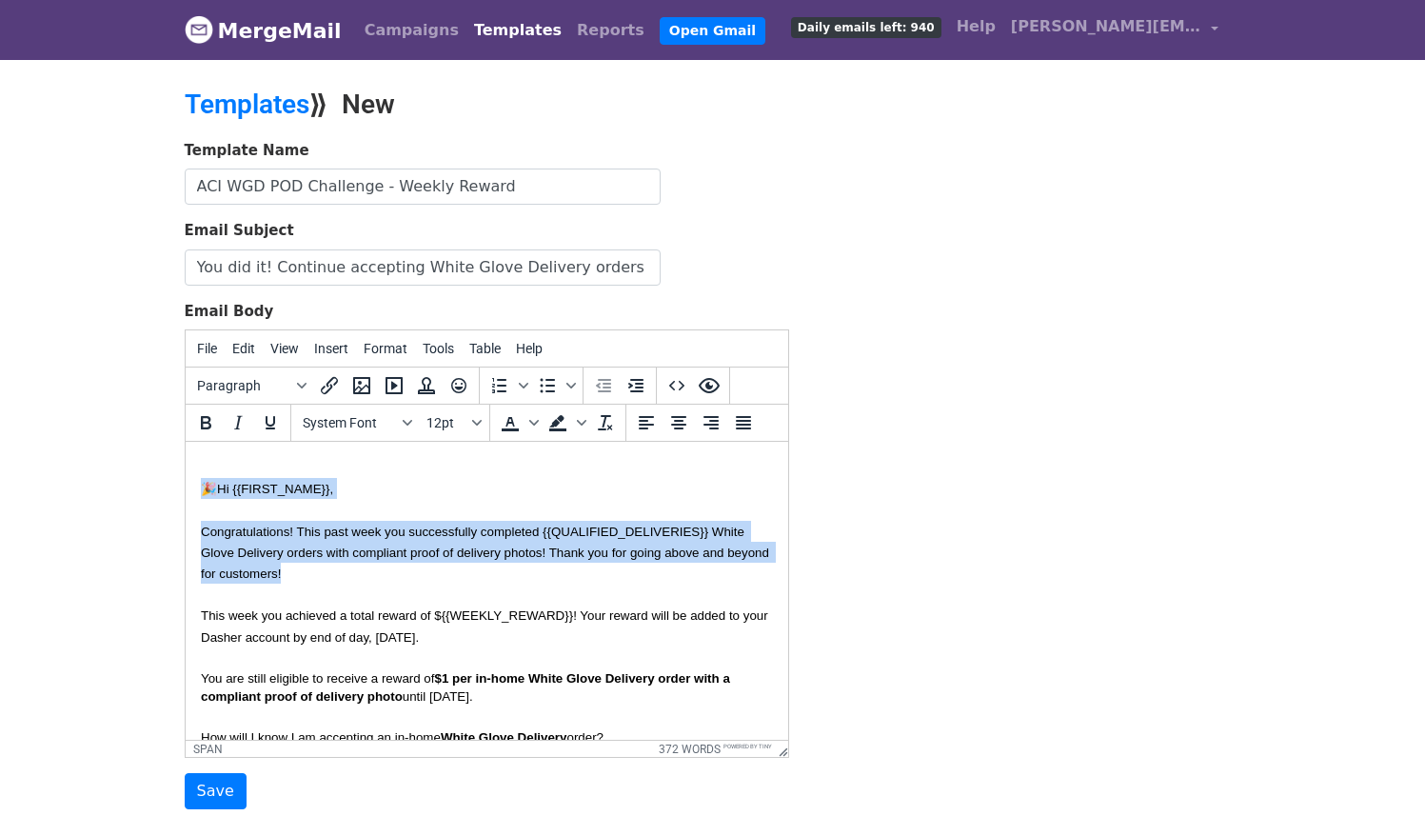
drag, startPoint x: 328, startPoint y: 575, endPoint x: 191, endPoint y: 506, distance: 152.4
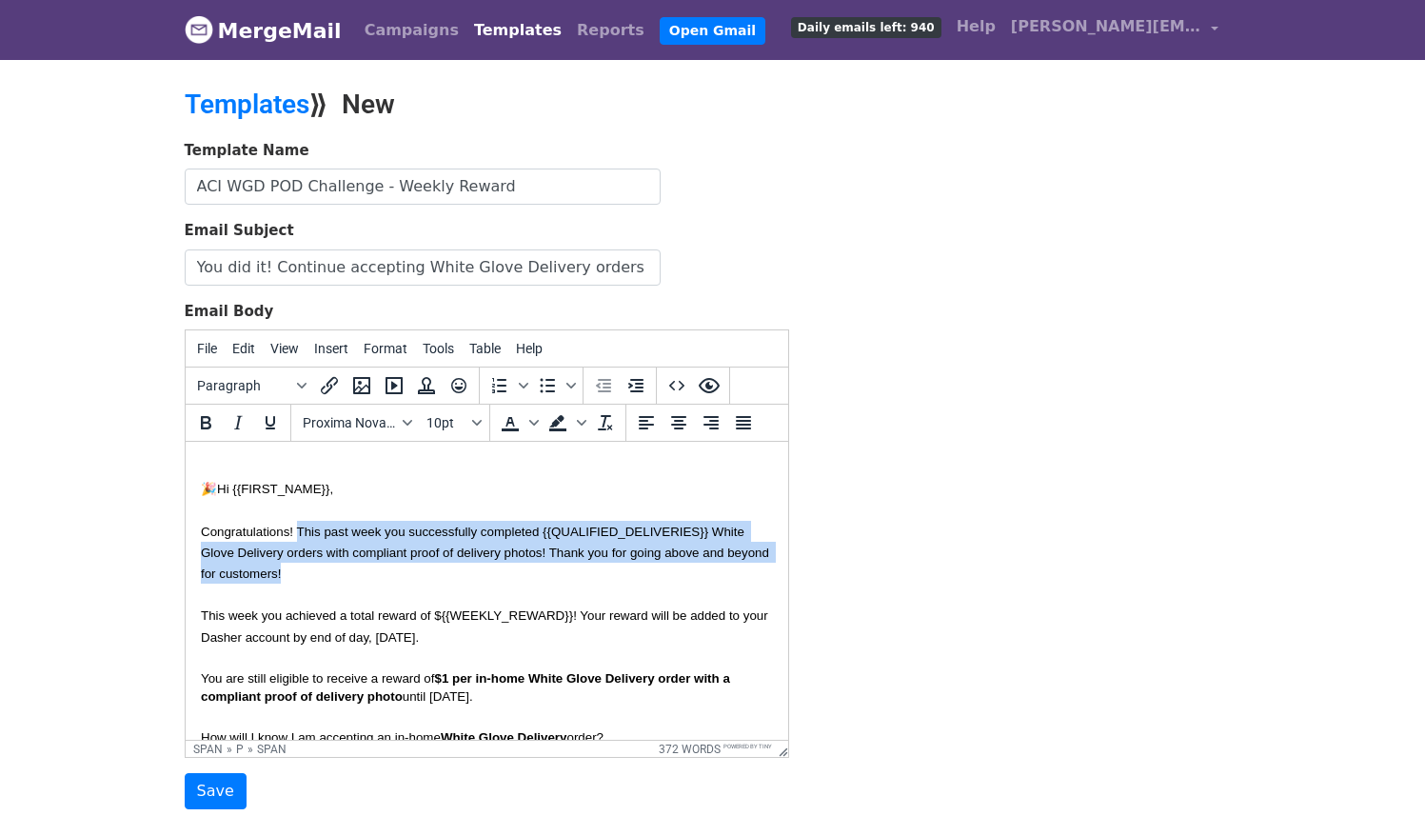
drag, startPoint x: 294, startPoint y: 531, endPoint x: 363, endPoint y: 577, distance: 82.4
click at [365, 577] on p "Congratulations! This past week you successfully completed {{QUALIFIED_DELIVERI…" at bounding box center [486, 552] width 572 height 63
click at [339, 554] on span "Congratulations! This past week you successfully completed {{QUALIFIED_DELIVERI…" at bounding box center [486, 553] width 572 height 56
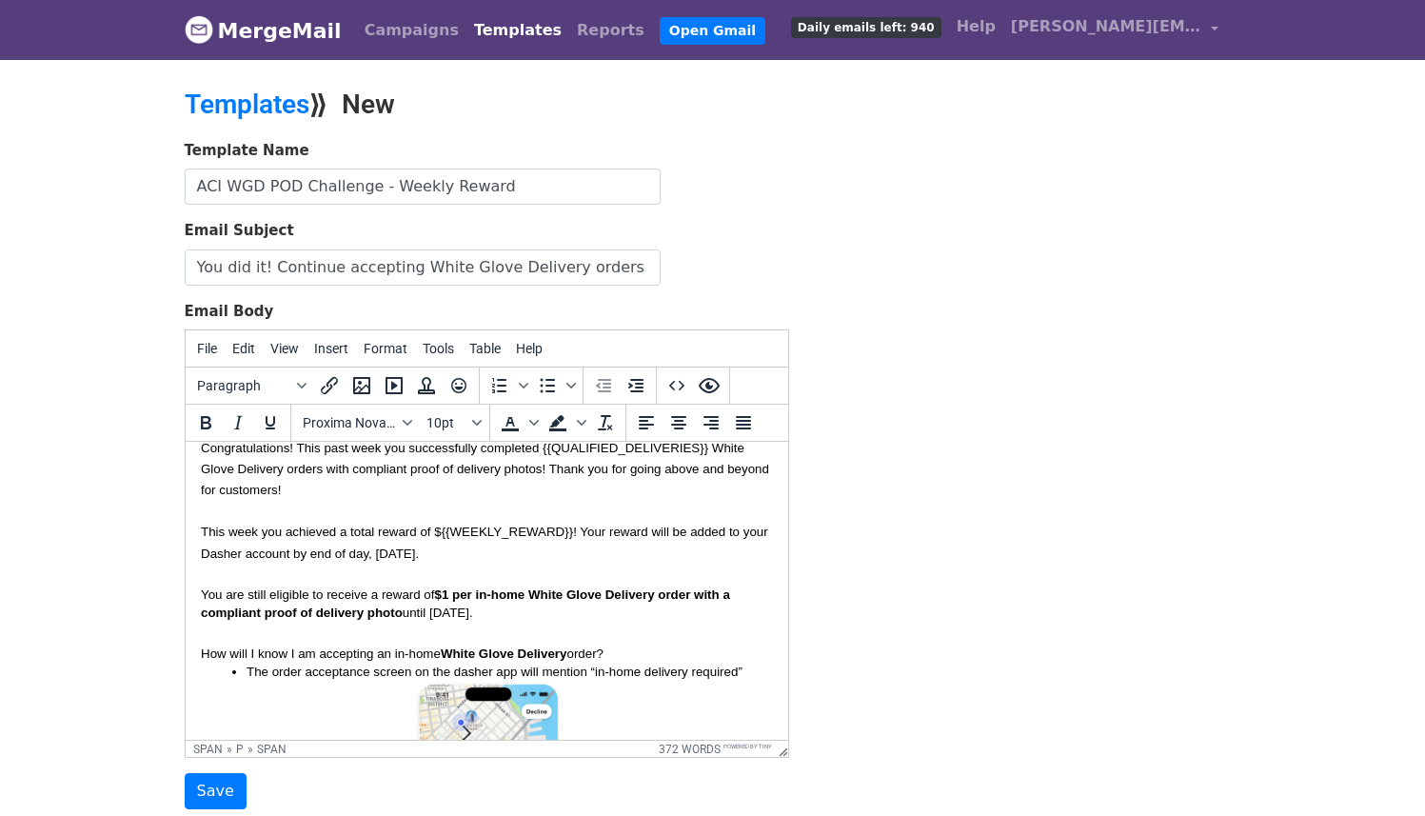
scroll to position [91, 0]
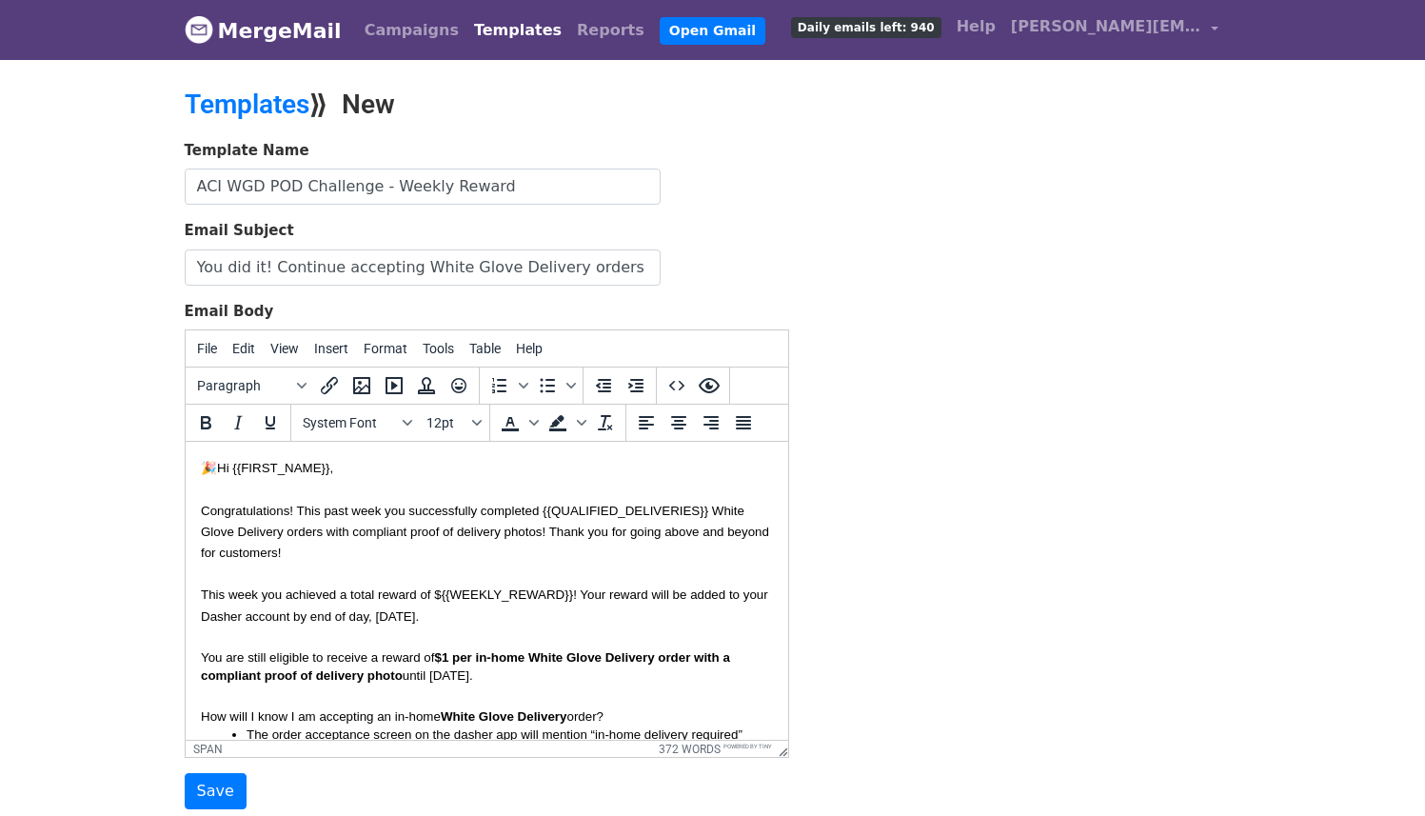
scroll to position [0, 0]
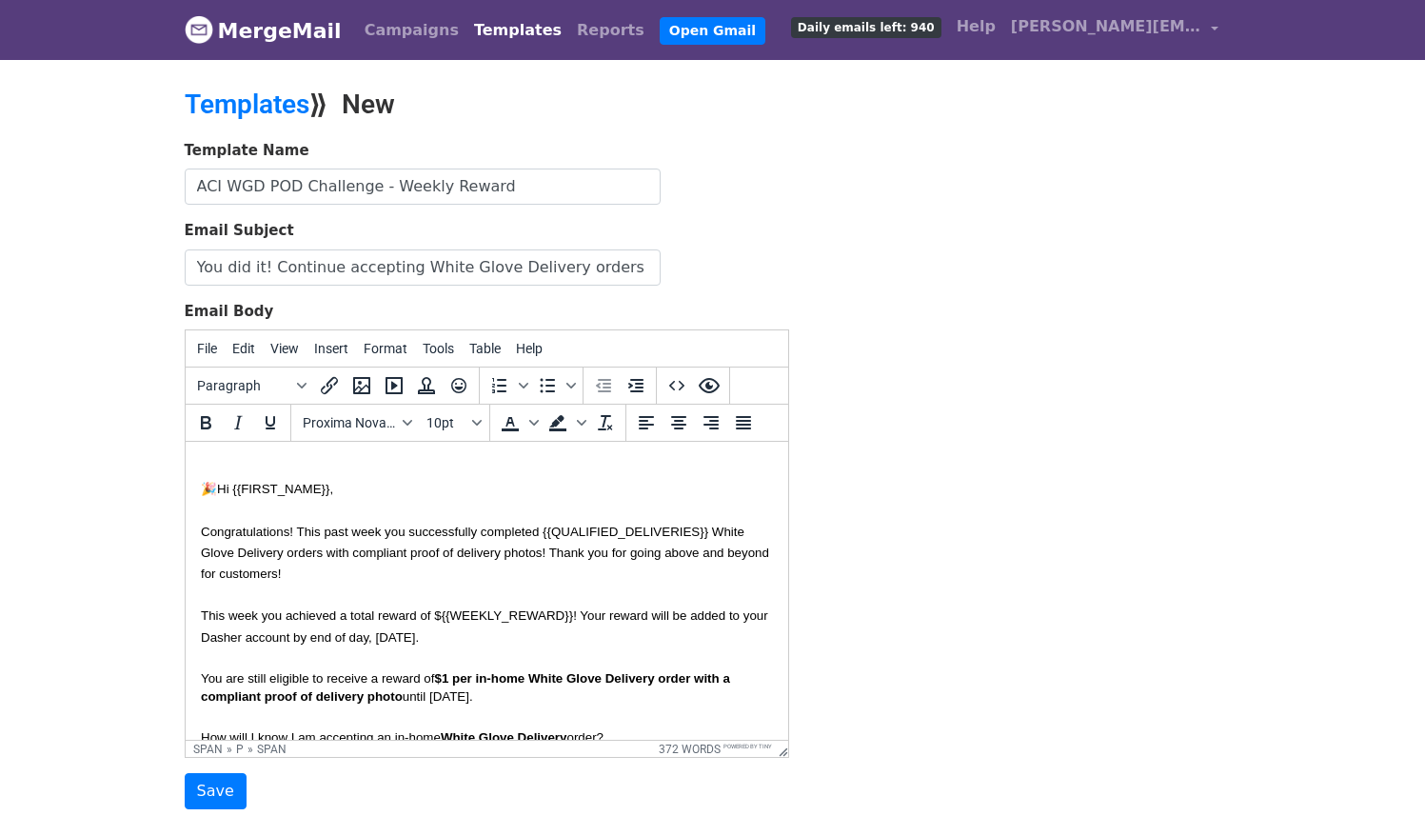
drag, startPoint x: 209, startPoint y: 529, endPoint x: 375, endPoint y: 561, distance: 168.6
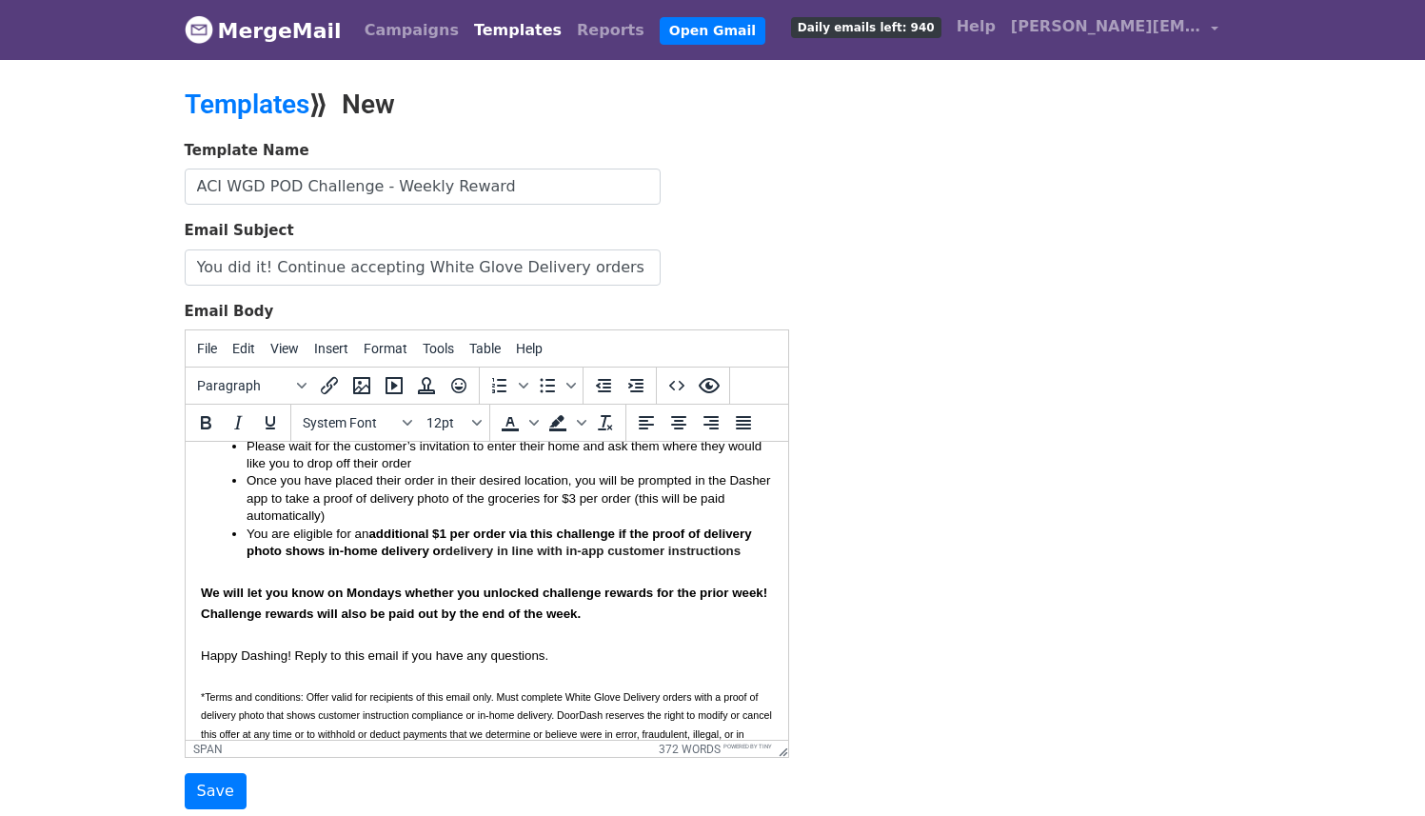
scroll to position [827, 0]
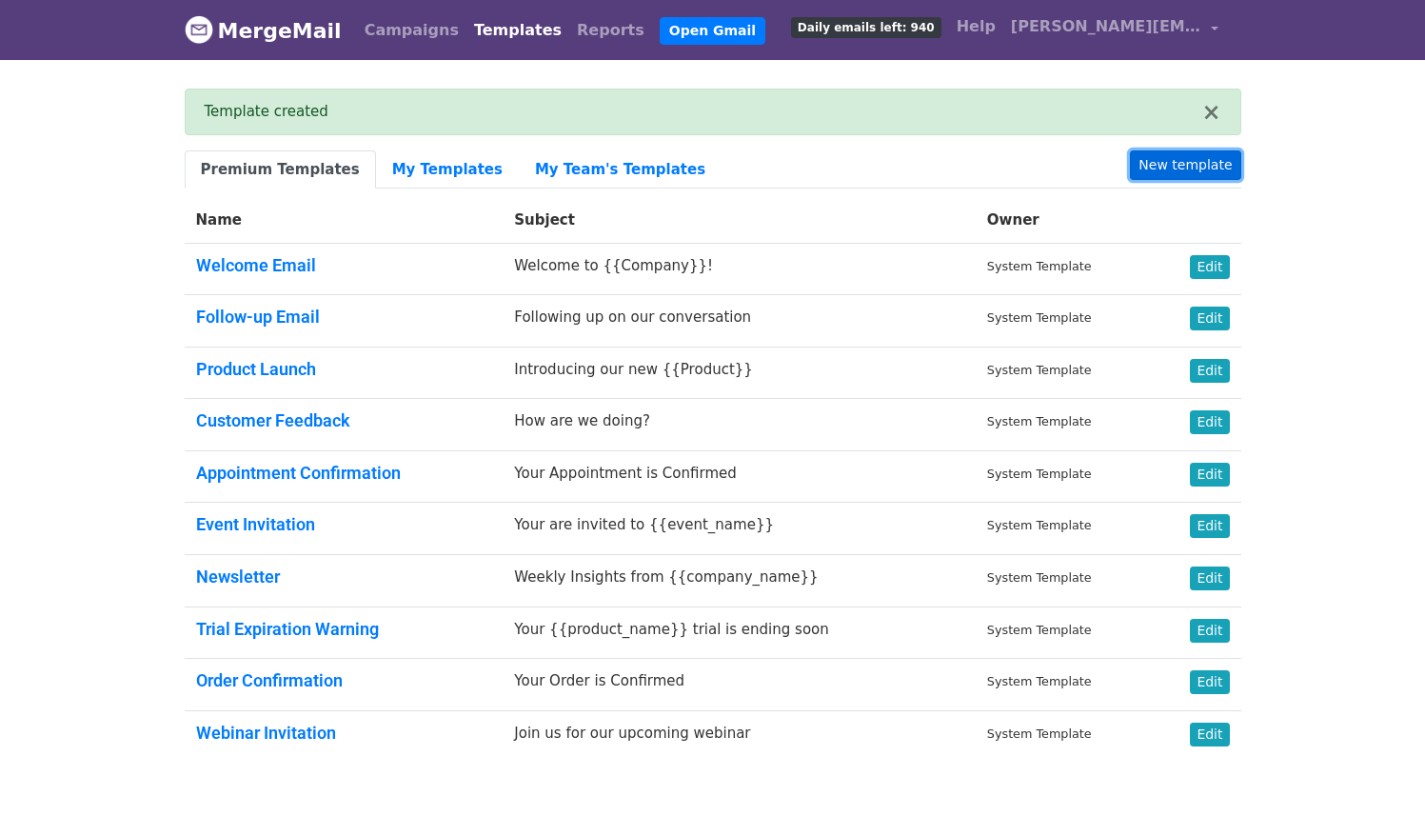
click at [1202, 153] on link "New template" at bounding box center [1185, 165] width 110 height 30
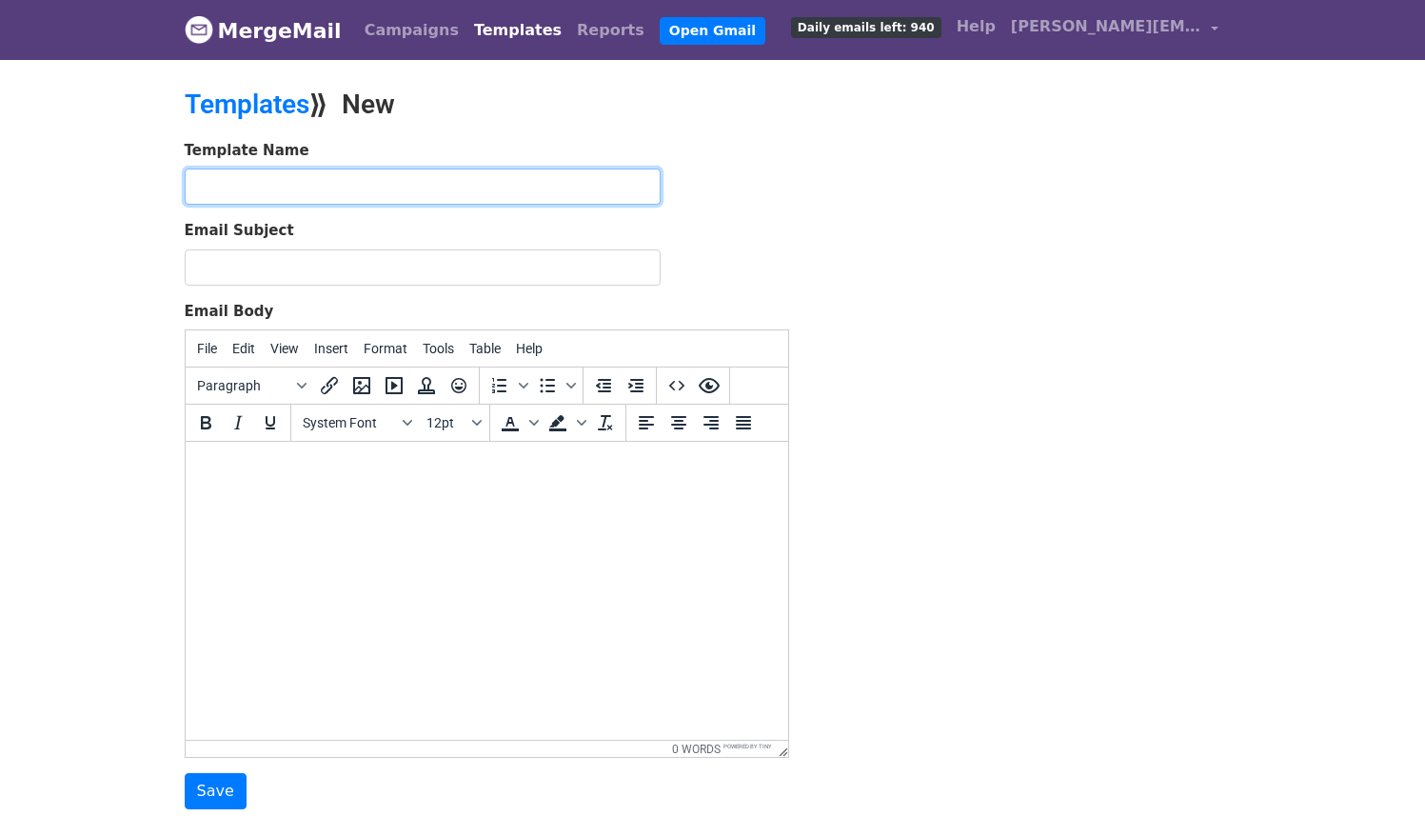
click at [457, 192] on input "text" at bounding box center [423, 187] width 476 height 36
click at [381, 183] on input "ACI WGD POD Challenge - Weekly Reward" at bounding box center [423, 187] width 476 height 36
type input "ACI WGD POD Challenge - No Weekly Reward"
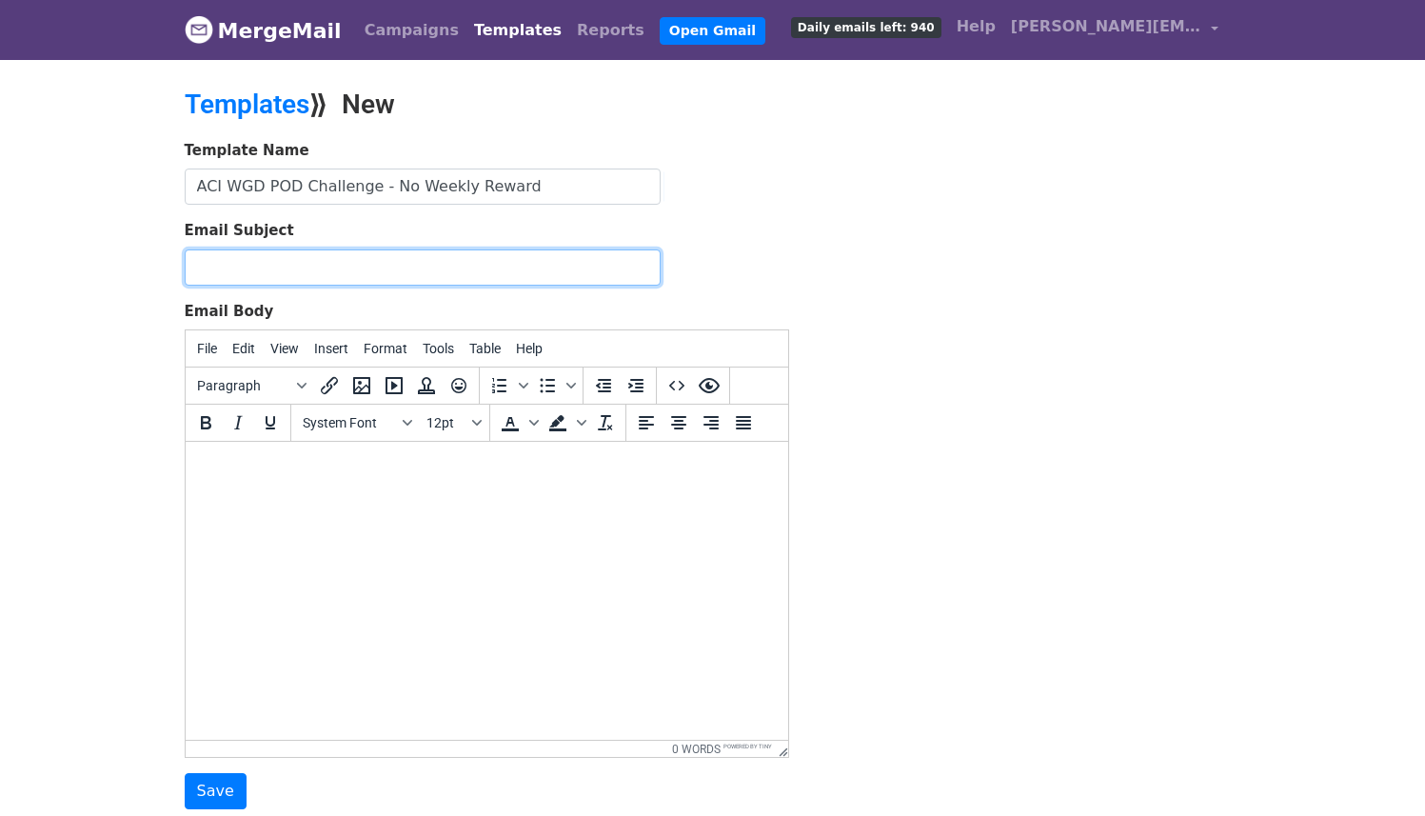
click at [391, 277] on input "Email Subject" at bounding box center [423, 267] width 476 height 36
paste input "Still on! Earn $1 reward per order by completing your White Glove Delivery Chal…"
drag, startPoint x: 532, startPoint y: 262, endPoint x: 50, endPoint y: 268, distance: 481.8
click at [50, 268] on body "MergeMail Campaigns Templates Reports Open Gmail Daily emails left: 940 Help co…" at bounding box center [712, 442] width 1425 height 885
type input "Still on! Earn $1 reward per order by completing your White Glove Delivery Chal…"
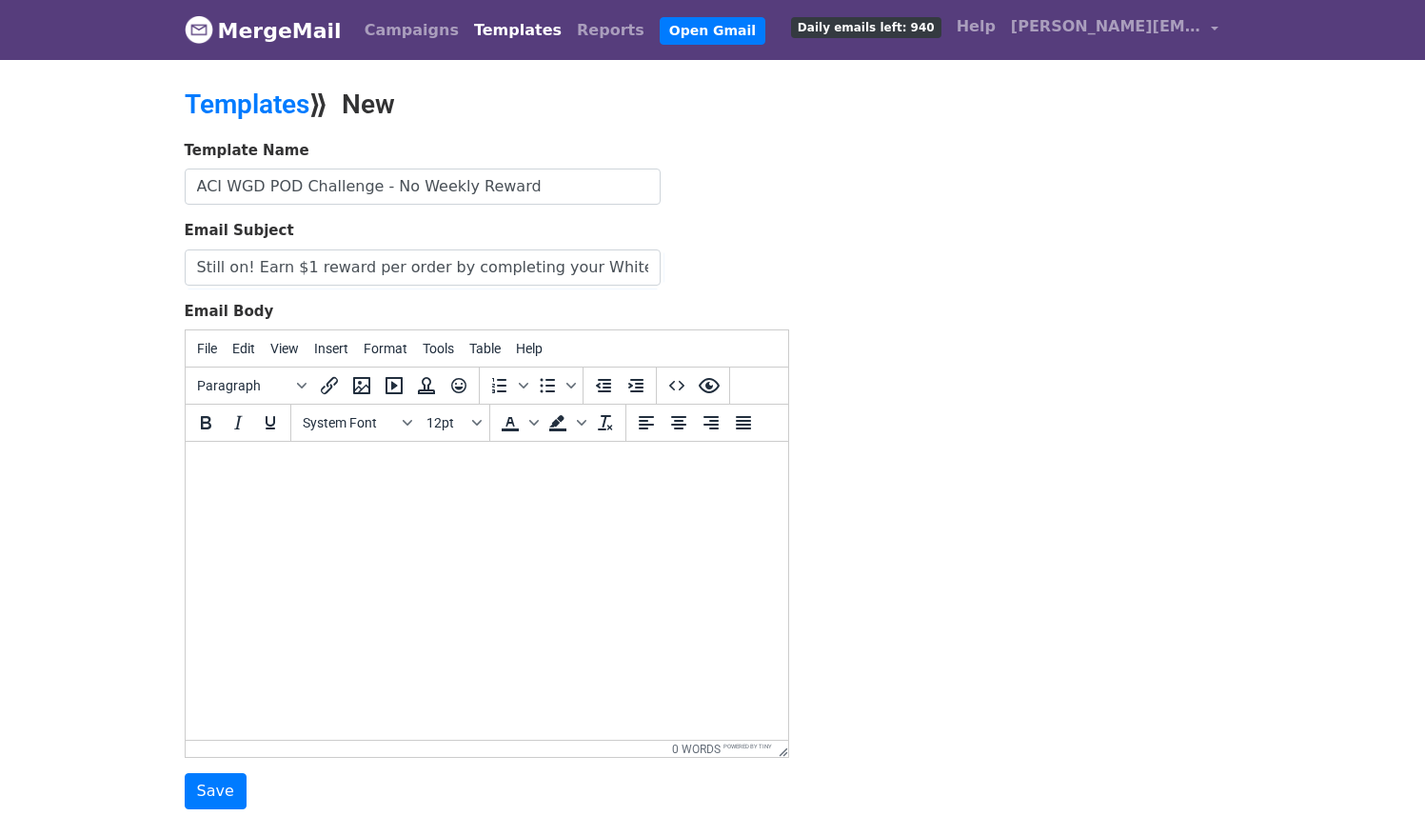
click at [352, 488] on html at bounding box center [486, 467] width 603 height 51
paste body
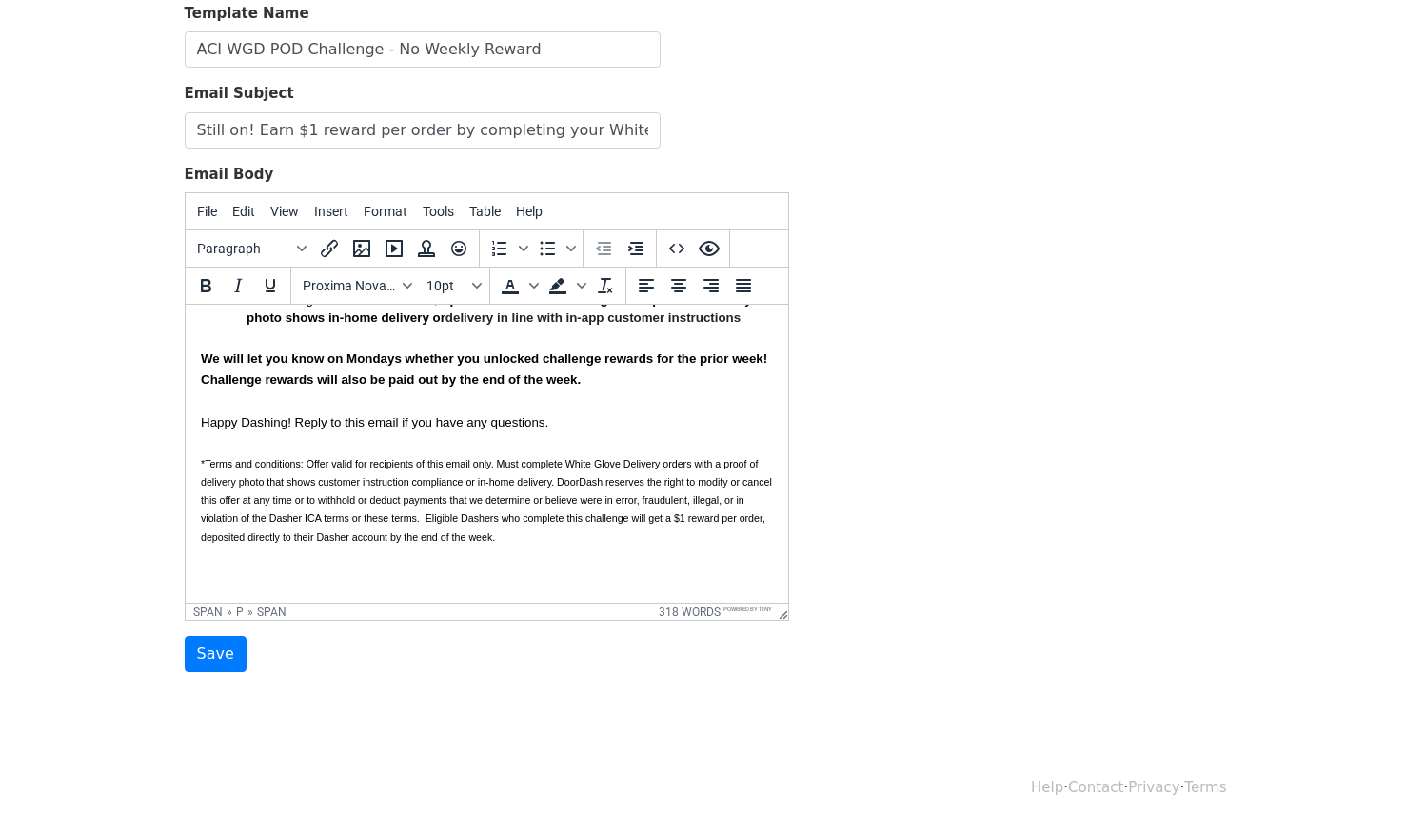
scroll to position [147, 0]
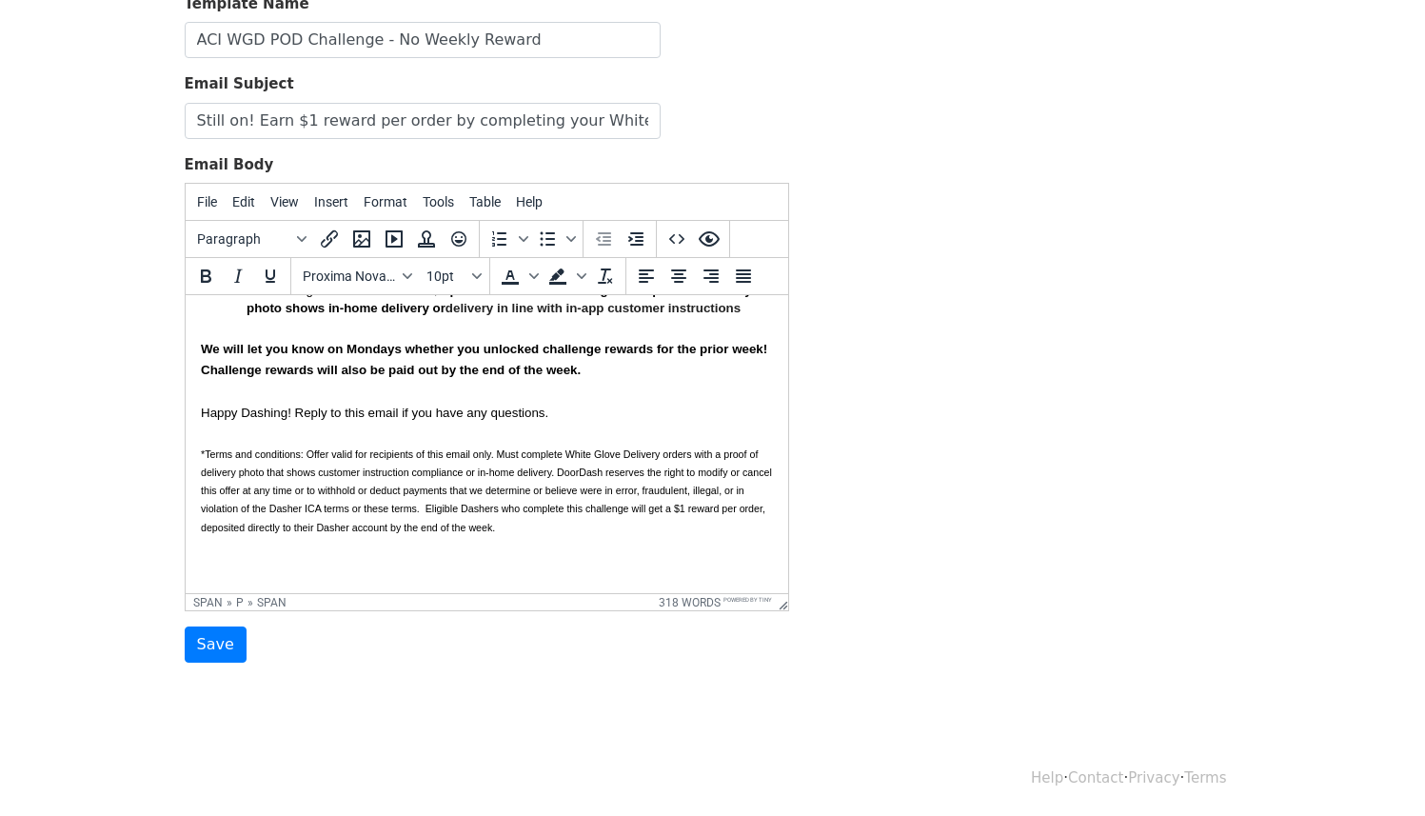
click at [448, 509] on span "*Terms and conditions: Offer valid for recipients of this email only. Must comp…" at bounding box center [487, 490] width 574 height 85
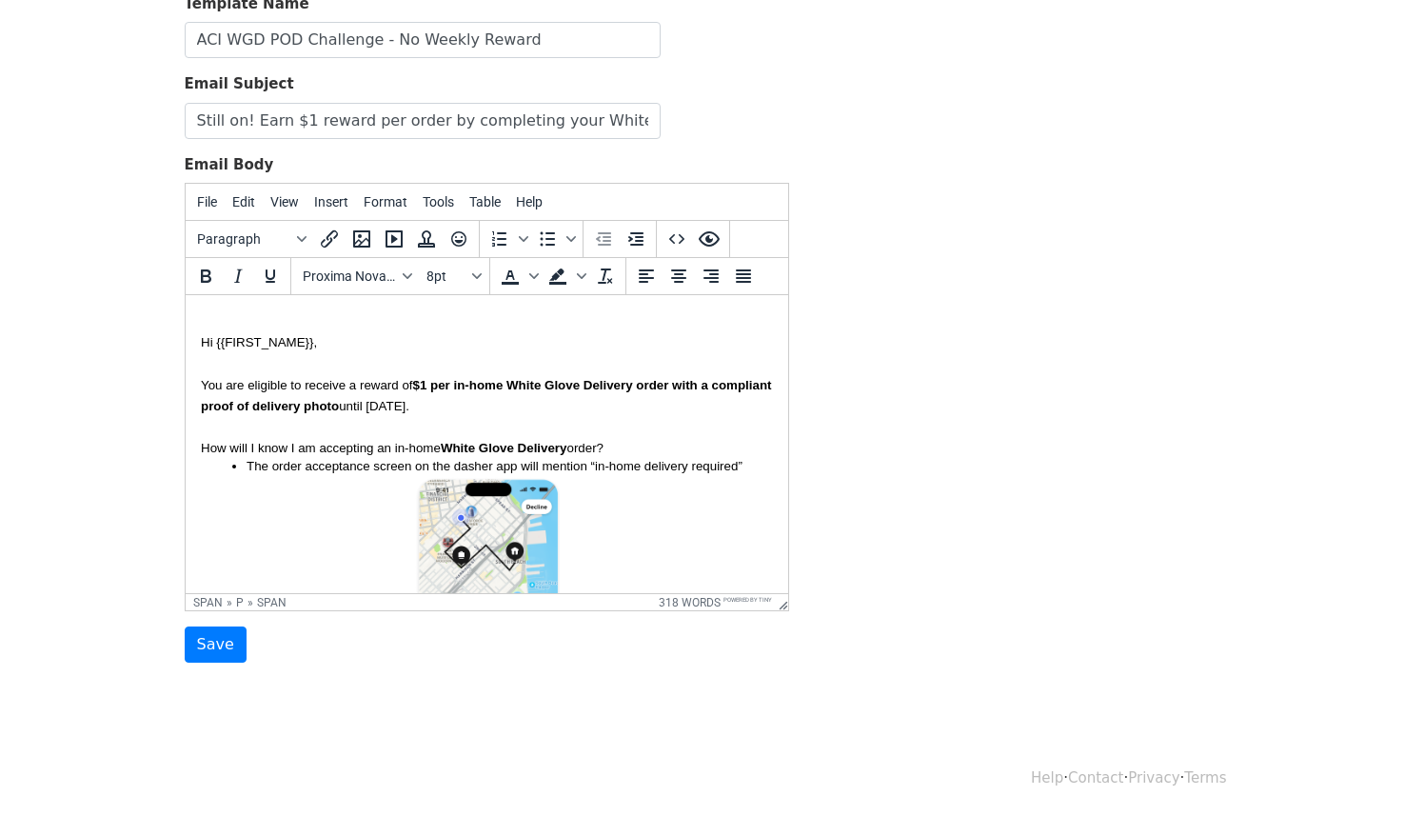
scroll to position [0, 0]
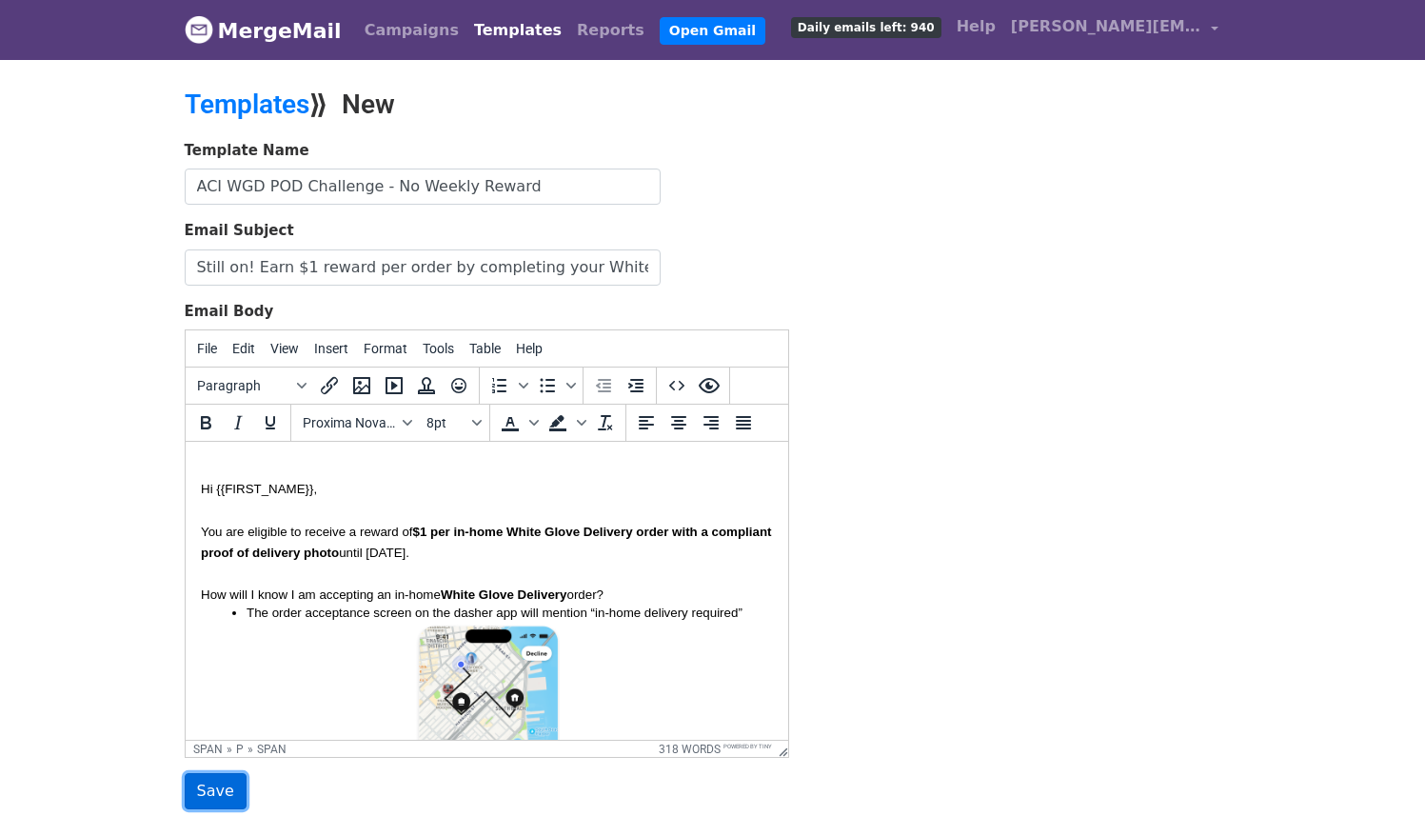
click at [220, 789] on input "Save" at bounding box center [216, 791] width 62 height 36
